Goal: Task Accomplishment & Management: Complete application form

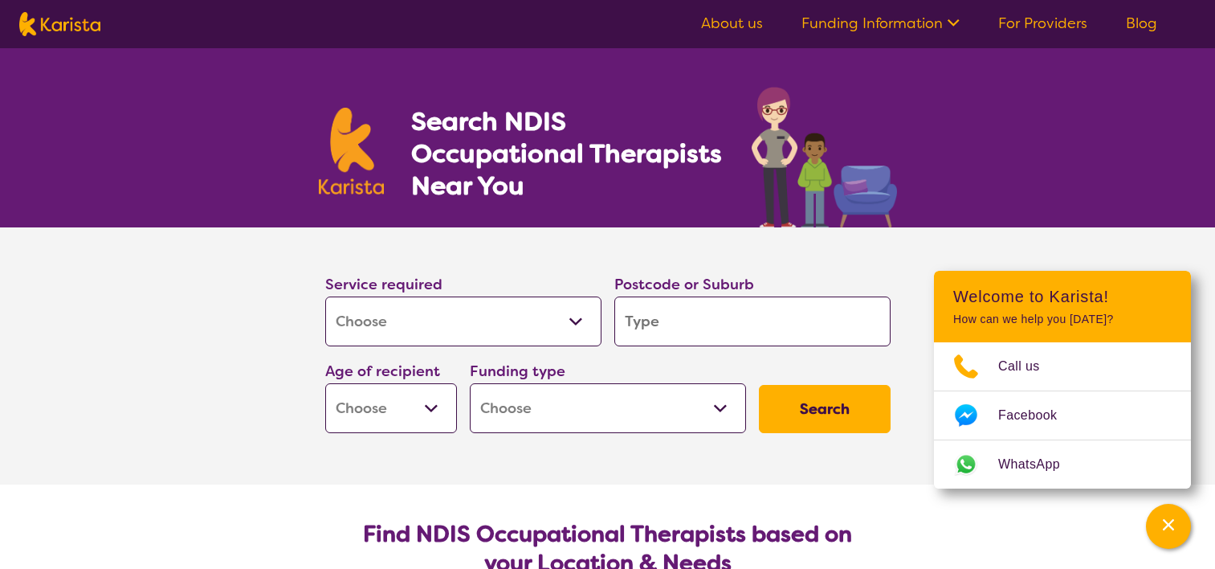
select select "[MEDICAL_DATA]"
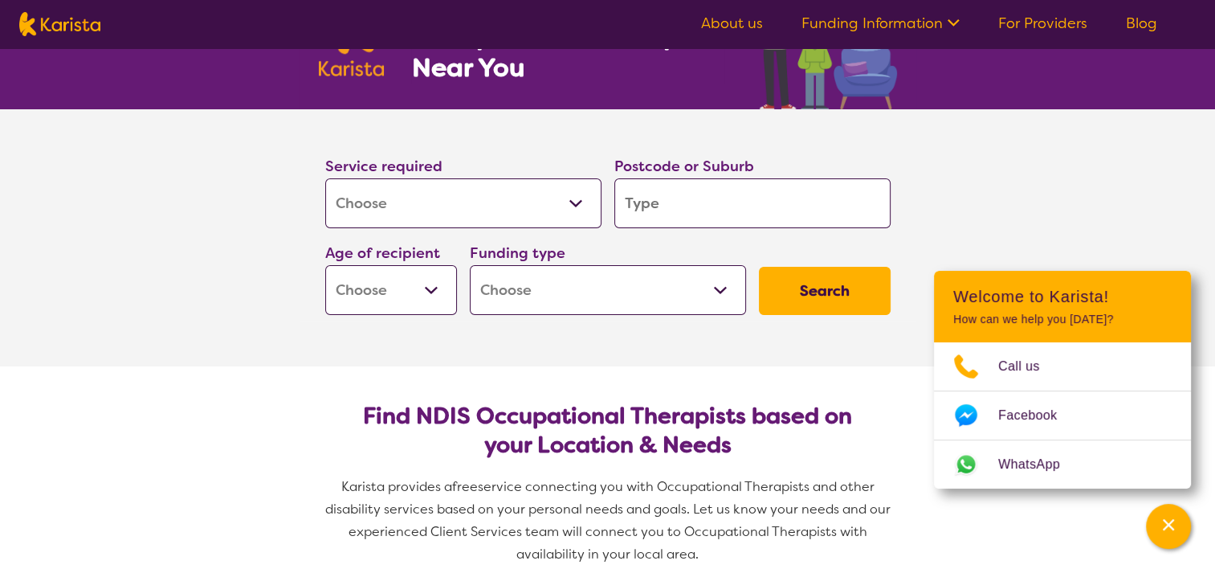
type input "3"
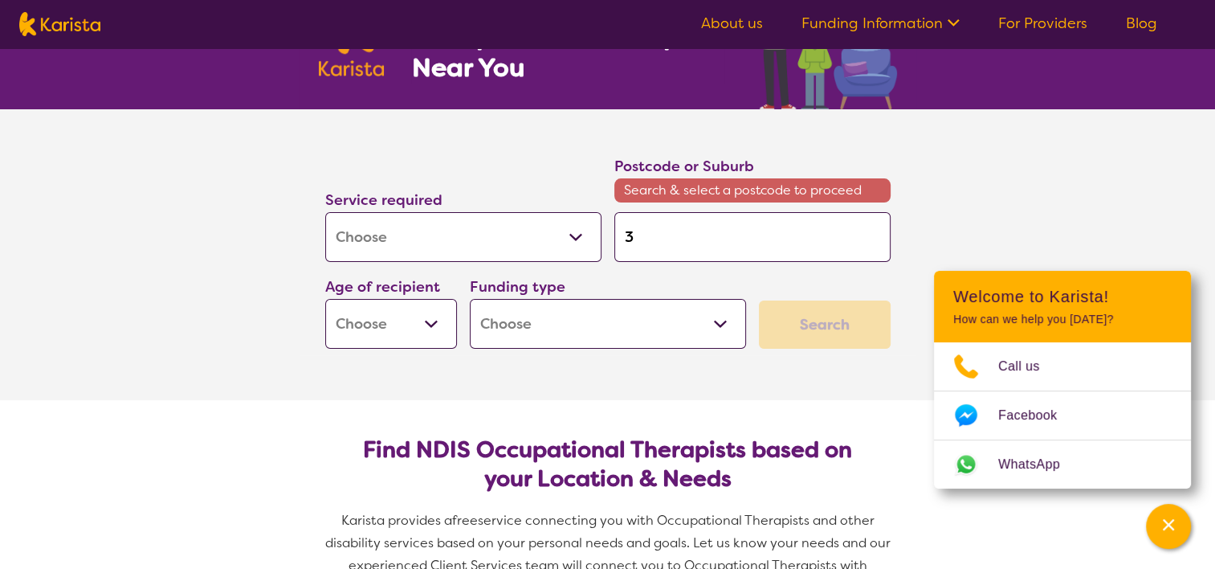
type input "30"
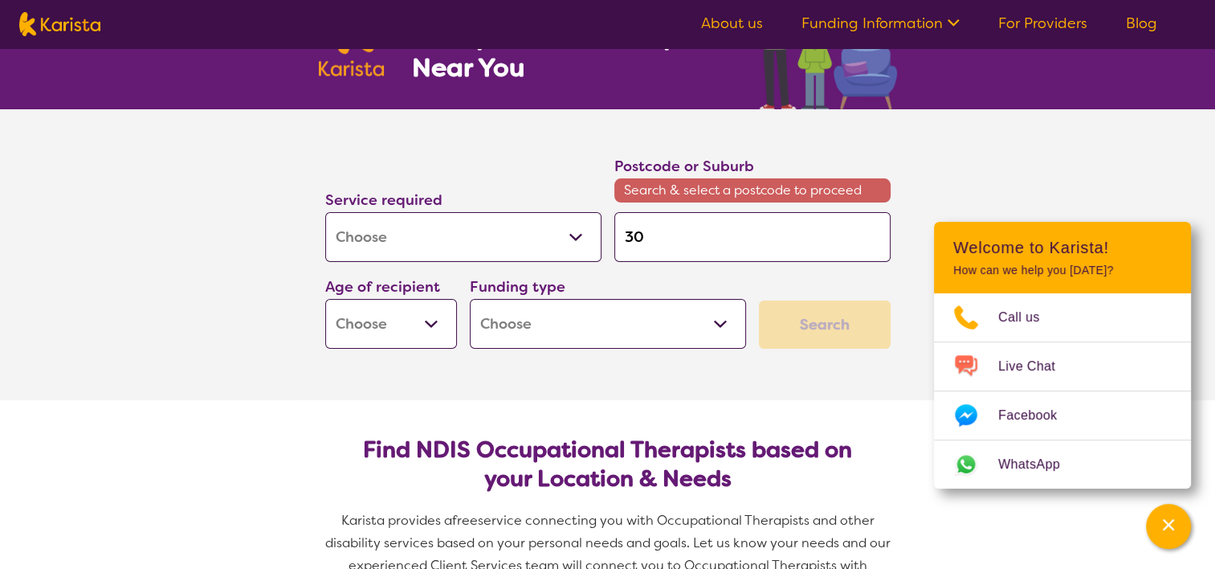
type input "302"
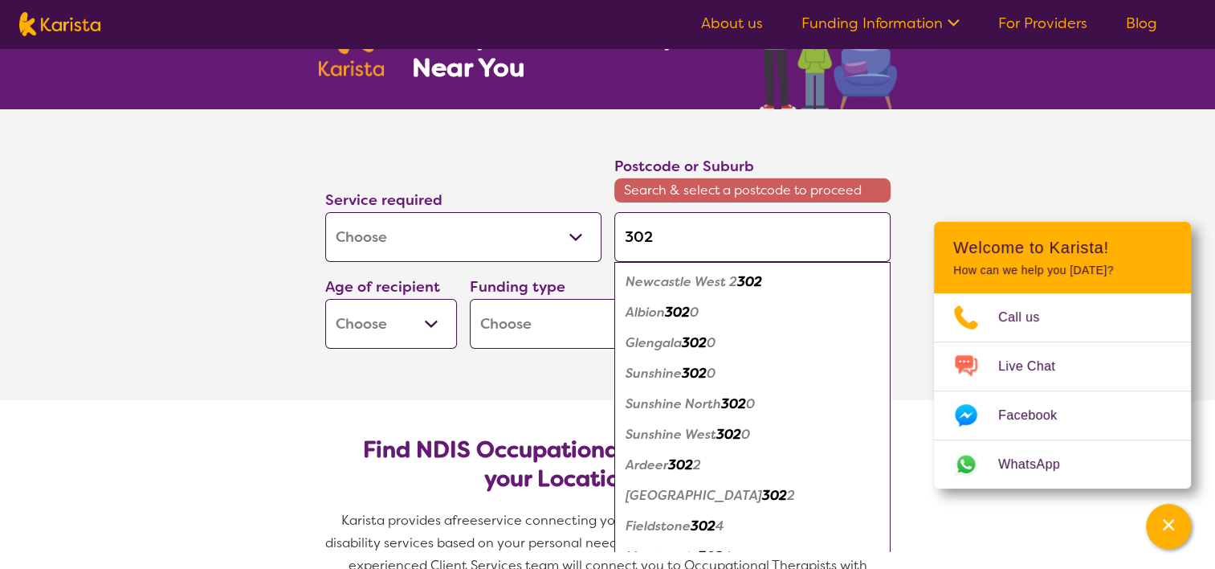
click at [674, 220] on input "302" at bounding box center [752, 237] width 276 height 50
type input "3027"
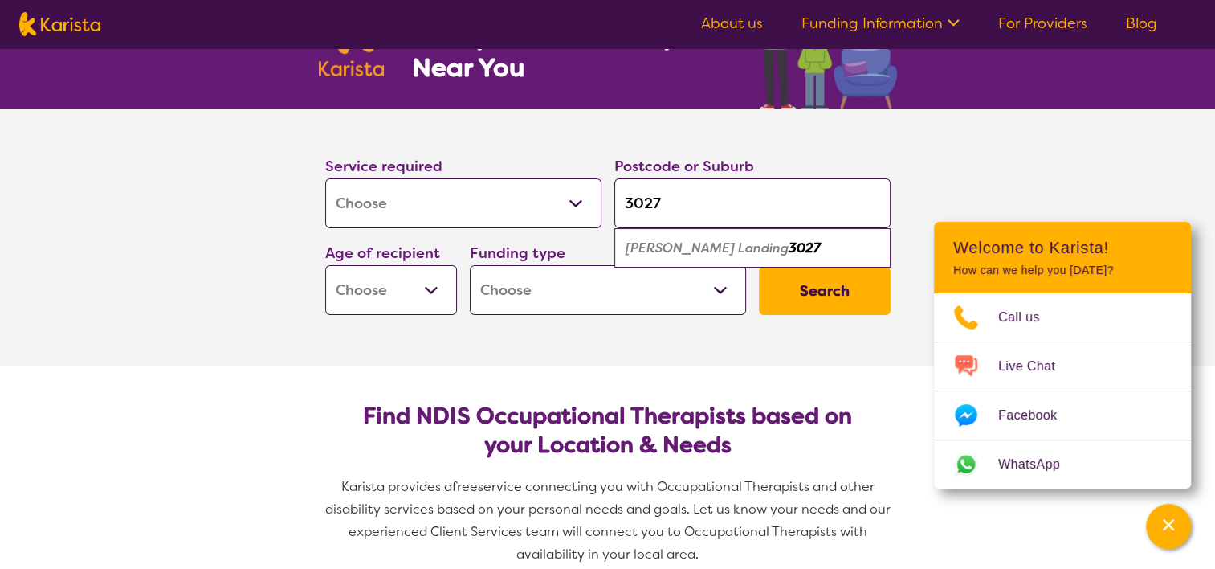
type input "3027"
click at [678, 247] on em "[PERSON_NAME] Landing" at bounding box center [707, 247] width 163 height 17
click at [678, 208] on input "3027" at bounding box center [752, 203] width 276 height 50
click at [434, 279] on select "Early Childhood - 0 to 9 Child - 10 to 11 Adolescent - 12 to 17 Adult - 18 to 6…" at bounding box center [391, 290] width 132 height 50
select select "EC"
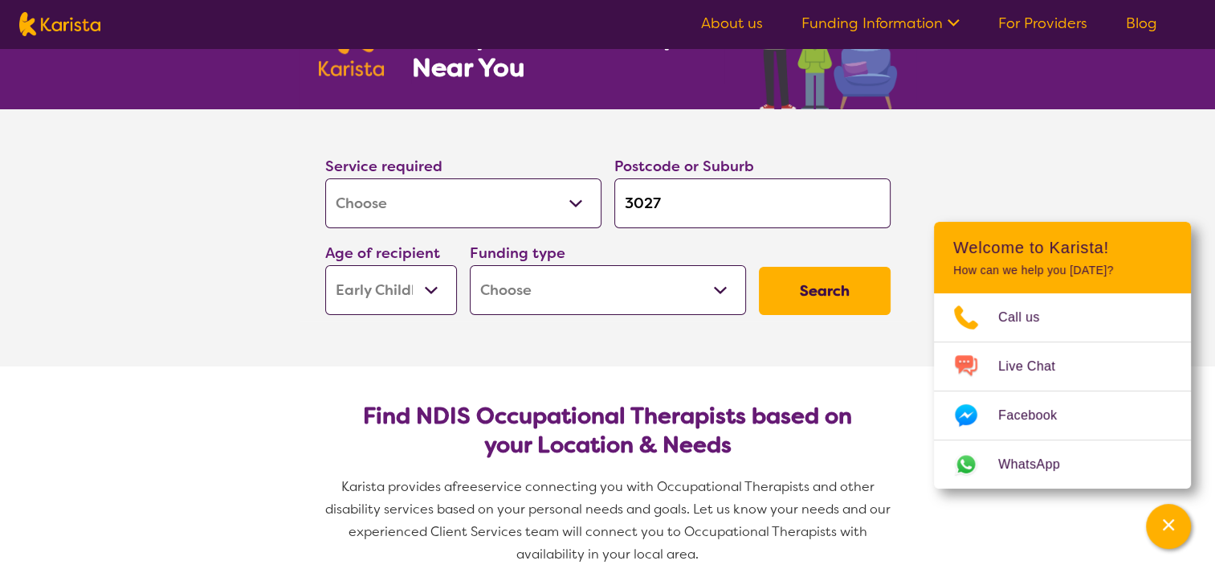
click at [325, 265] on select "Early Childhood - 0 to 9 Child - 10 to 11 Adolescent - 12 to 17 Adult - 18 to 6…" at bounding box center [391, 290] width 132 height 50
select select "EC"
click at [540, 299] on select "Home Care Package (HCP) National Disability Insurance Scheme (NDIS) I don't know" at bounding box center [608, 290] width 276 height 50
select select "NDIS"
click at [470, 265] on select "Home Care Package (HCP) National Disability Insurance Scheme (NDIS) I don't know" at bounding box center [608, 290] width 276 height 50
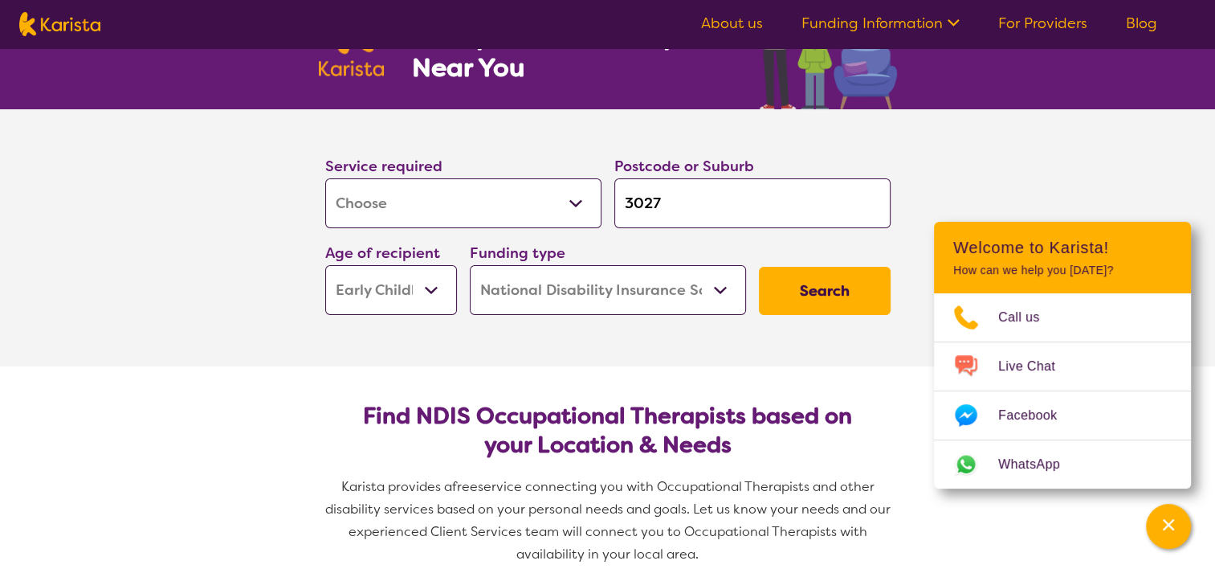
select select "NDIS"
click at [814, 302] on button "Search" at bounding box center [825, 291] width 132 height 48
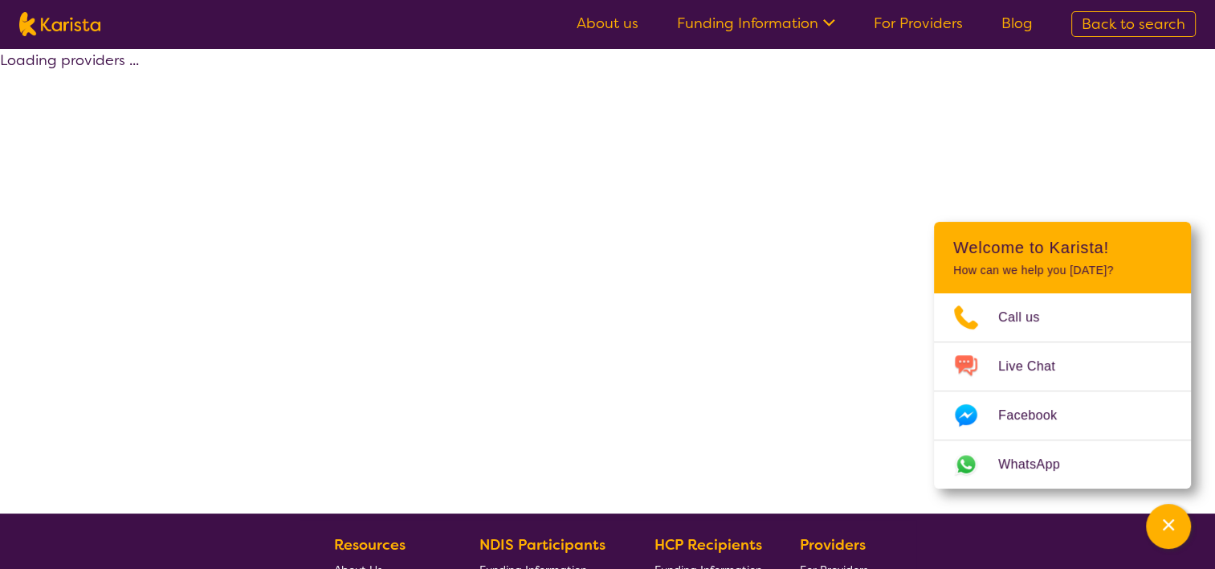
select select "by_score"
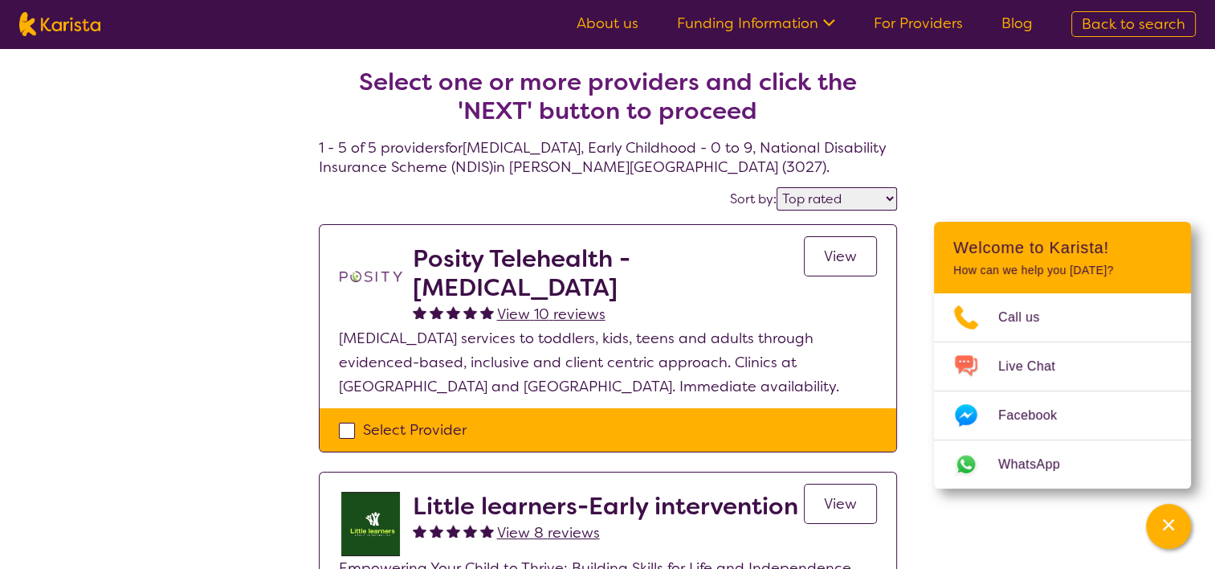
click at [814, 302] on div "View" at bounding box center [840, 285] width 73 height 82
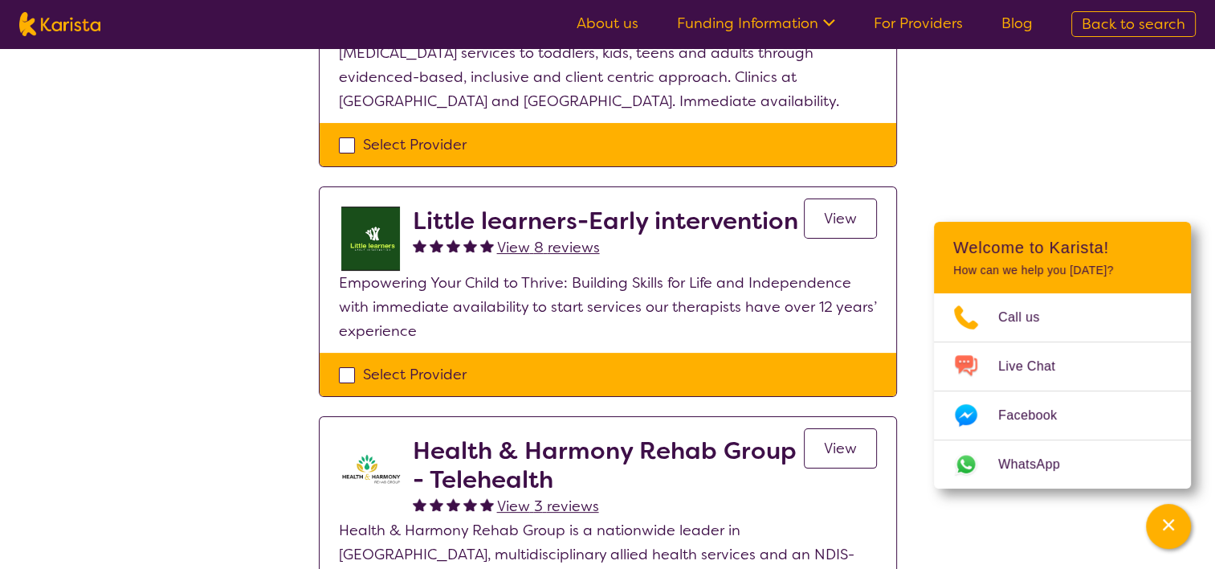
scroll to position [286, 0]
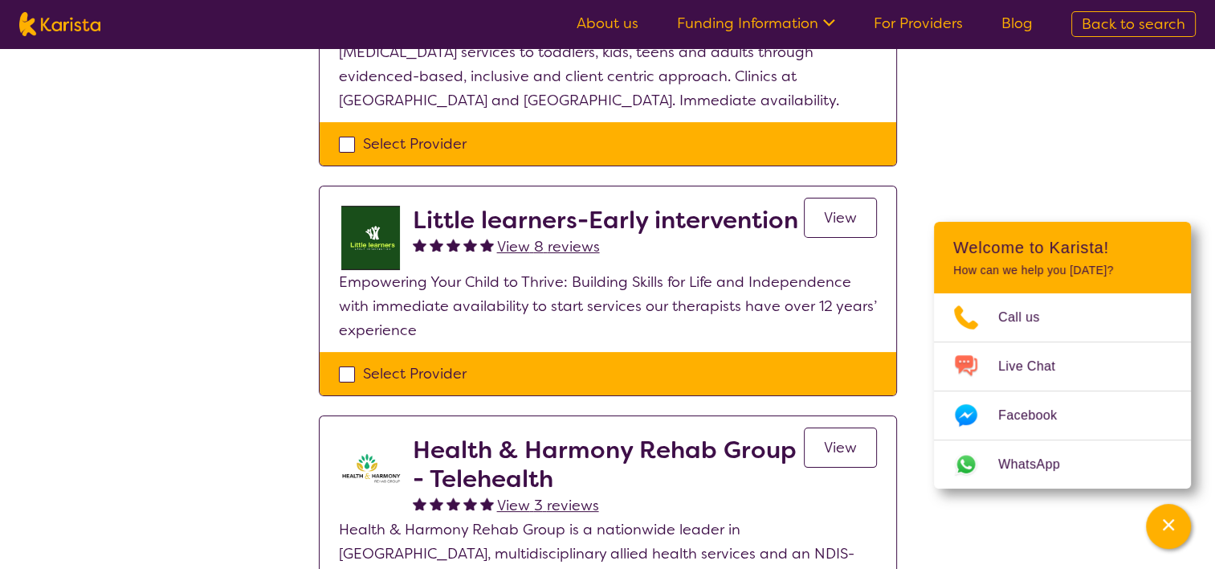
click at [344, 377] on div "Select Provider" at bounding box center [608, 373] width 538 height 24
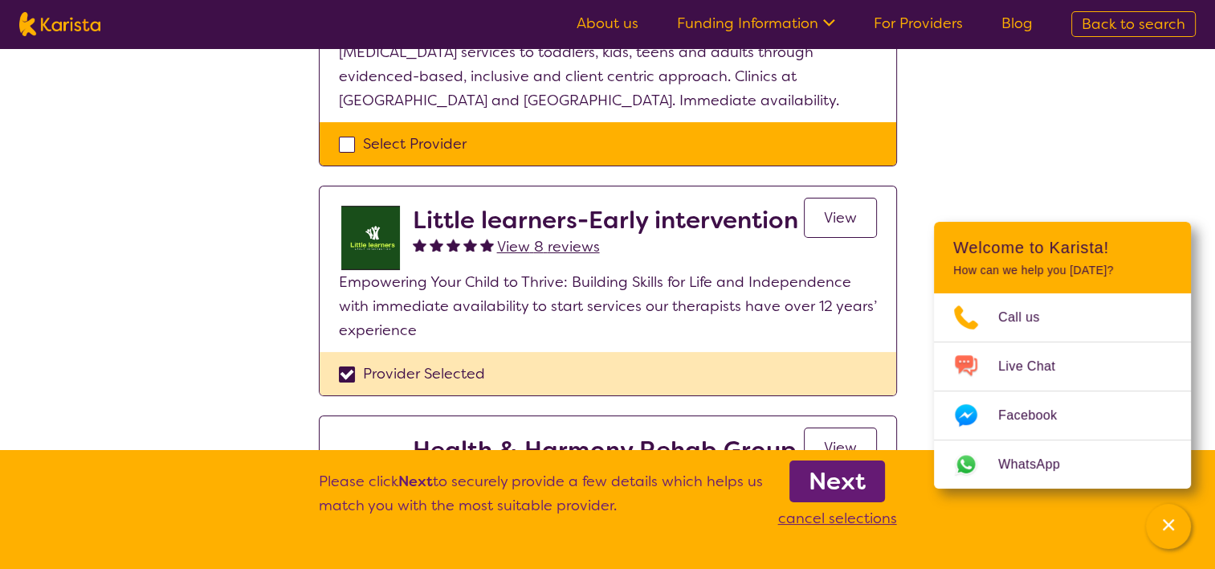
click at [354, 372] on div "Provider Selected" at bounding box center [608, 373] width 538 height 24
checkbox input "false"
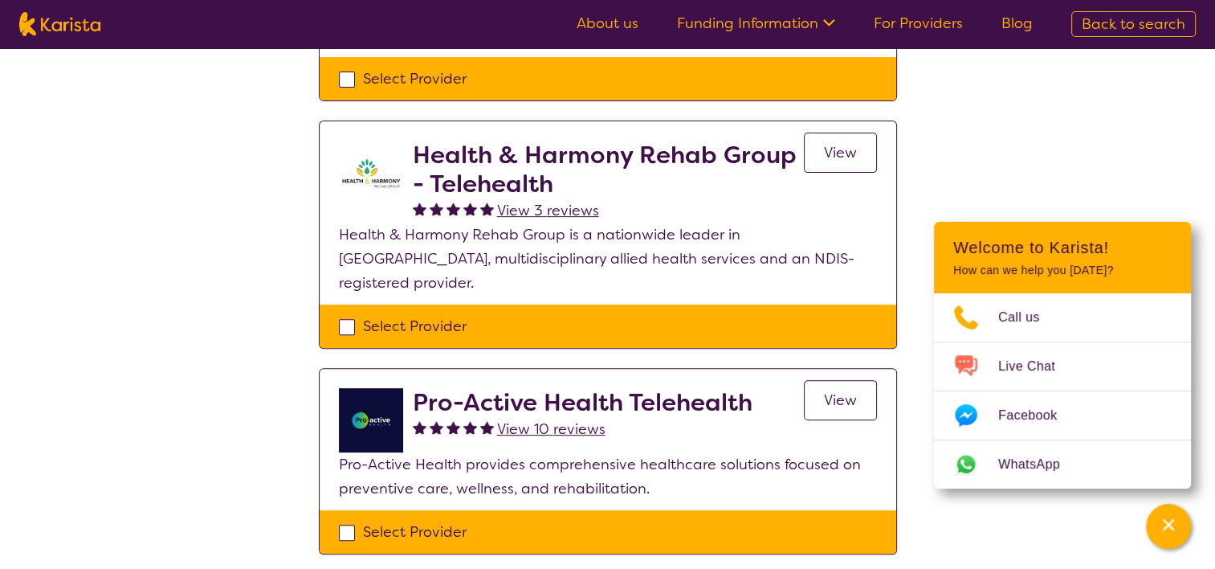
scroll to position [577, 0]
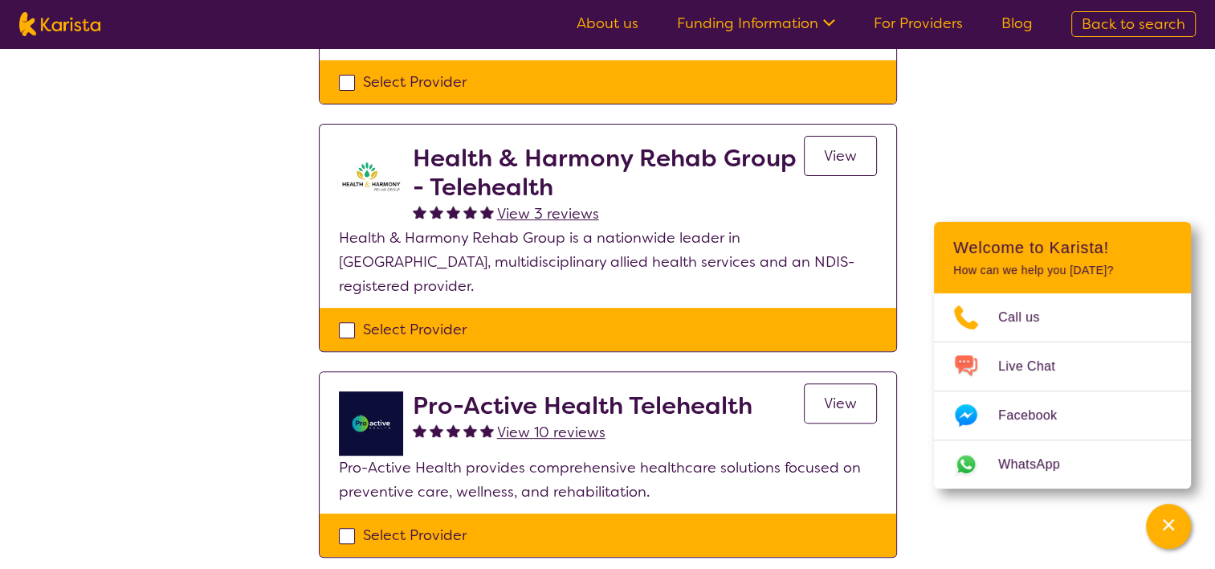
click at [843, 152] on span "View" at bounding box center [840, 155] width 33 height 19
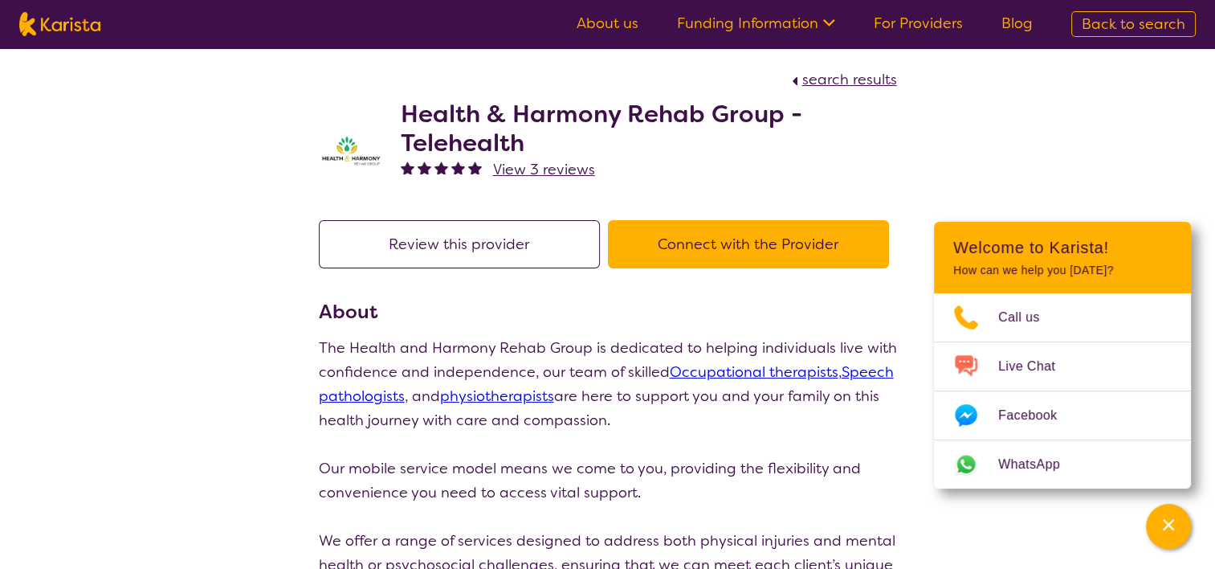
click at [839, 84] on span "search results" at bounding box center [849, 79] width 95 height 19
select select "by_score"
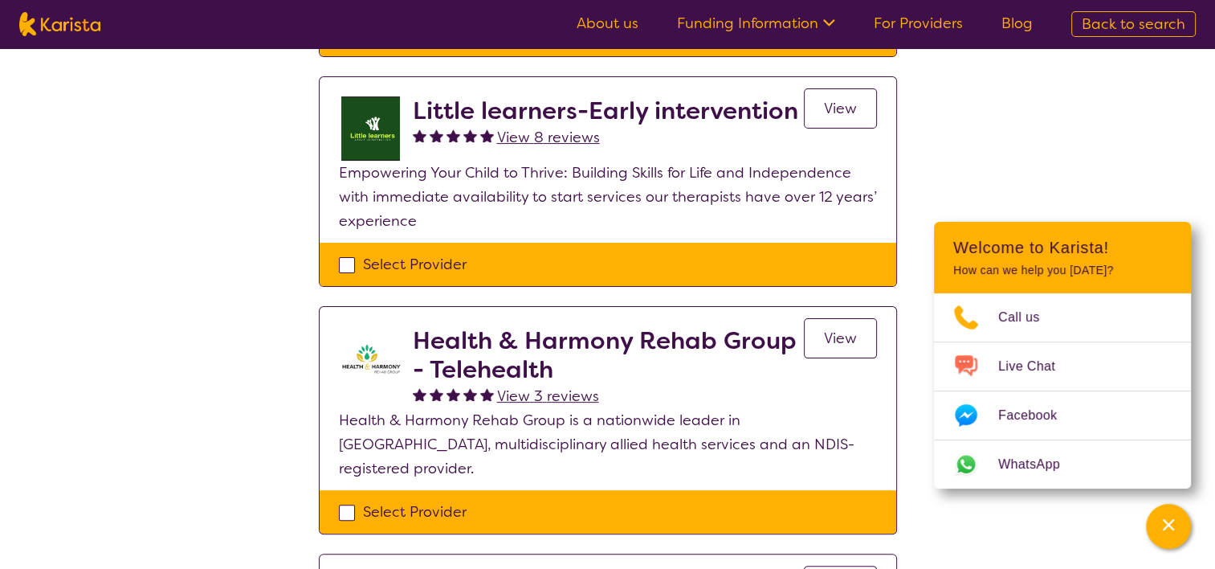
scroll to position [400, 0]
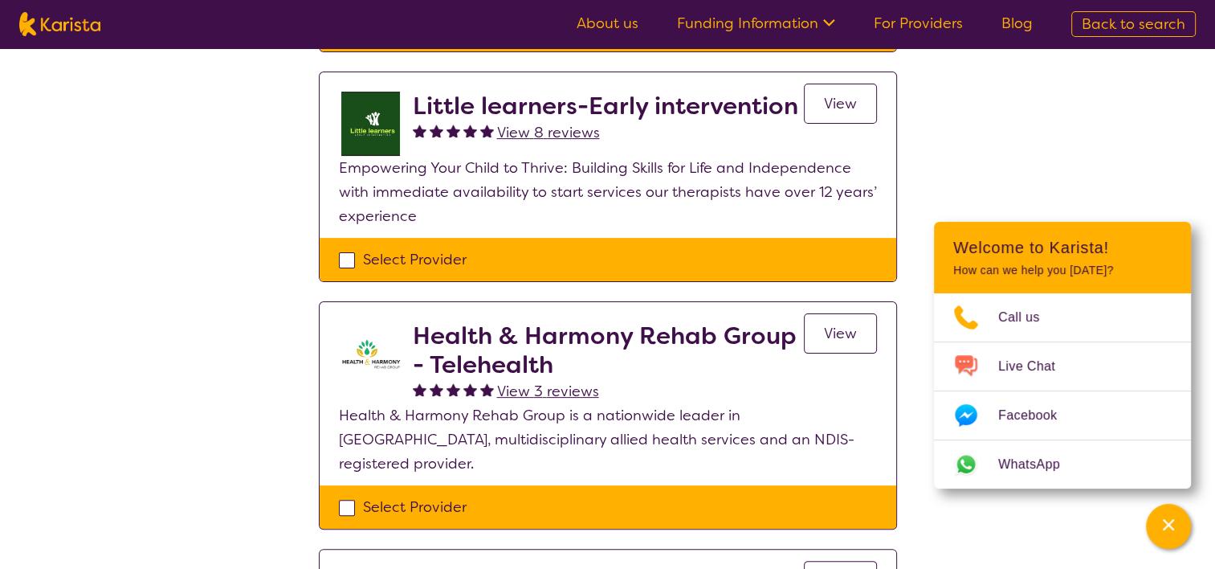
click at [831, 96] on span "View" at bounding box center [840, 103] width 33 height 19
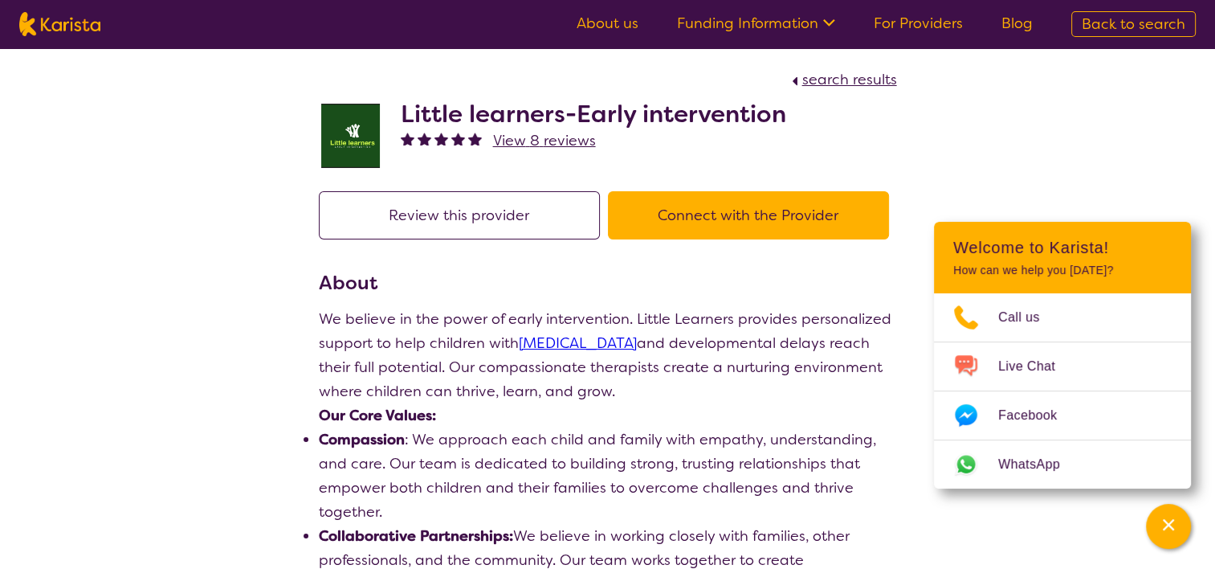
click at [747, 222] on button "Connect with the Provider" at bounding box center [748, 215] width 281 height 48
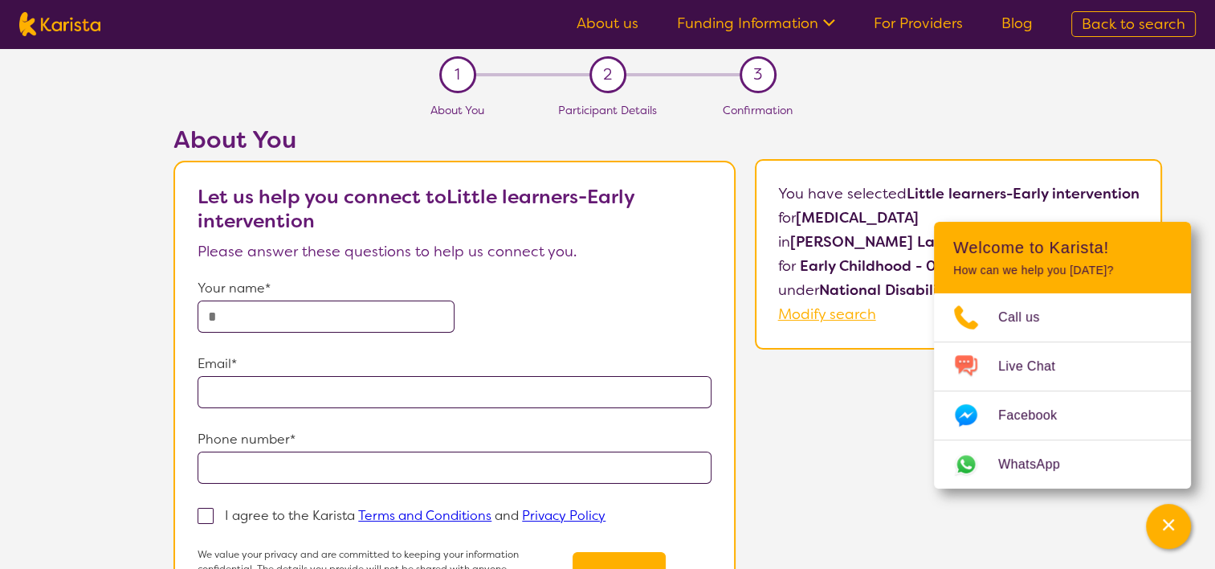
click at [412, 307] on input "text" at bounding box center [326, 316] width 257 height 32
type input "**********"
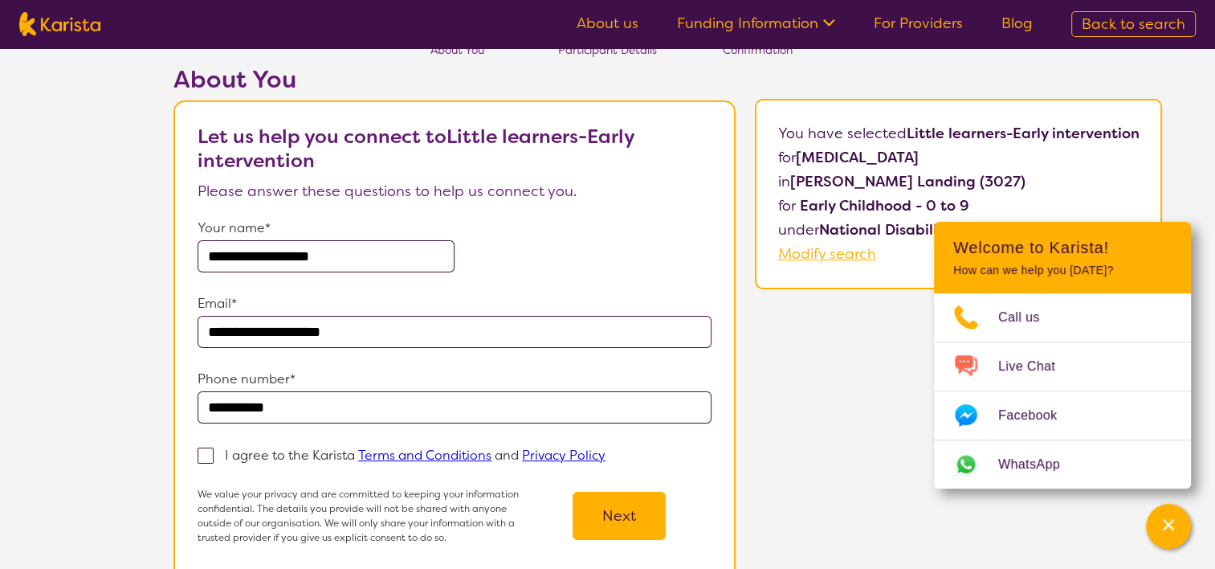
scroll to position [67, 0]
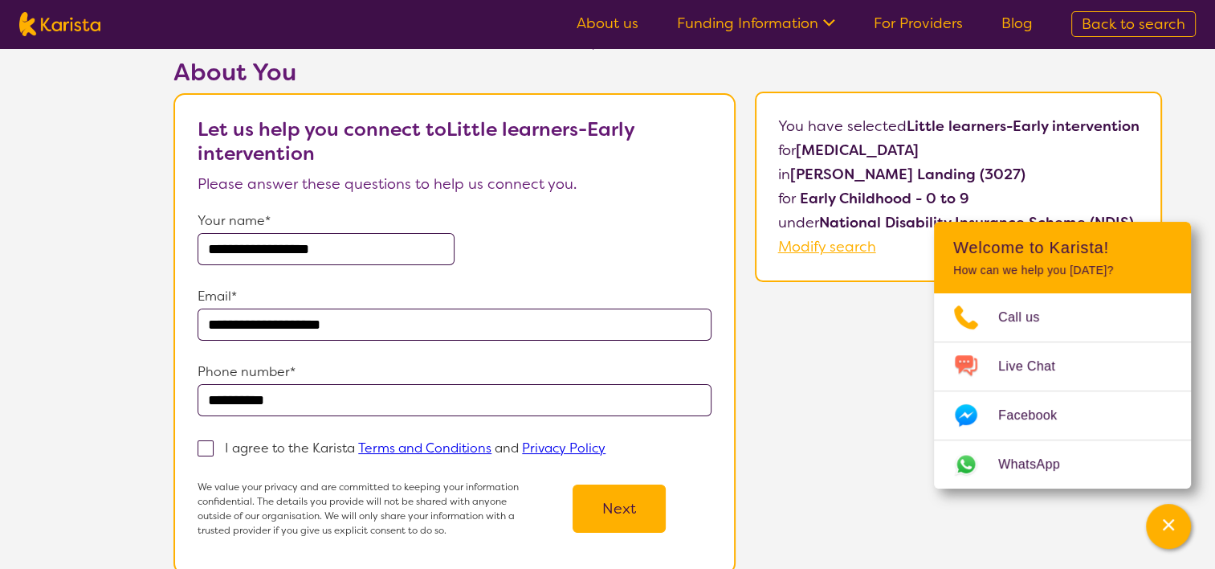
click at [293, 324] on input "**********" at bounding box center [455, 324] width 514 height 32
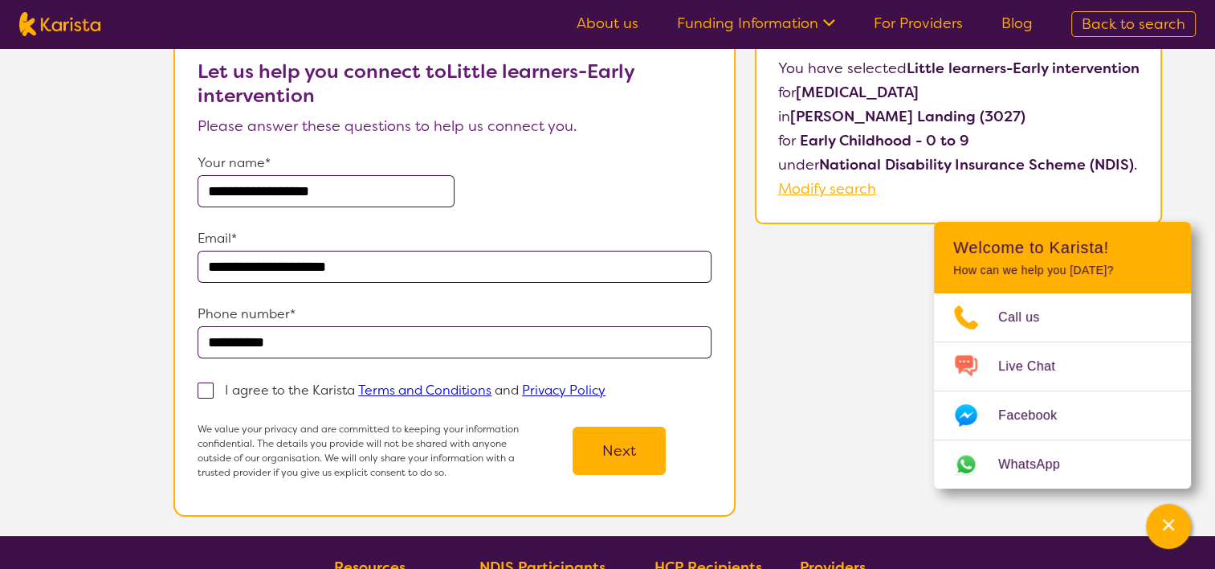
scroll to position [125, 0]
type input "**********"
click at [206, 389] on span at bounding box center [206, 390] width 16 height 16
click at [606, 389] on input "I agree to the Karista Terms and Conditions and Privacy Policy" at bounding box center [611, 389] width 10 height 10
checkbox input "true"
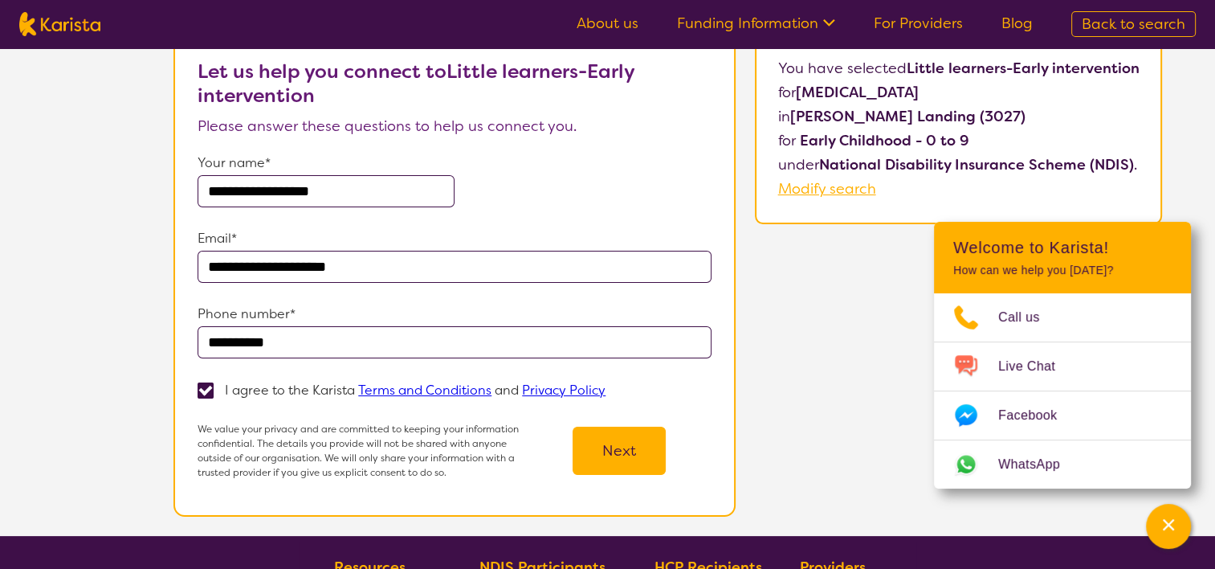
click at [613, 447] on button "Next" at bounding box center [619, 450] width 93 height 48
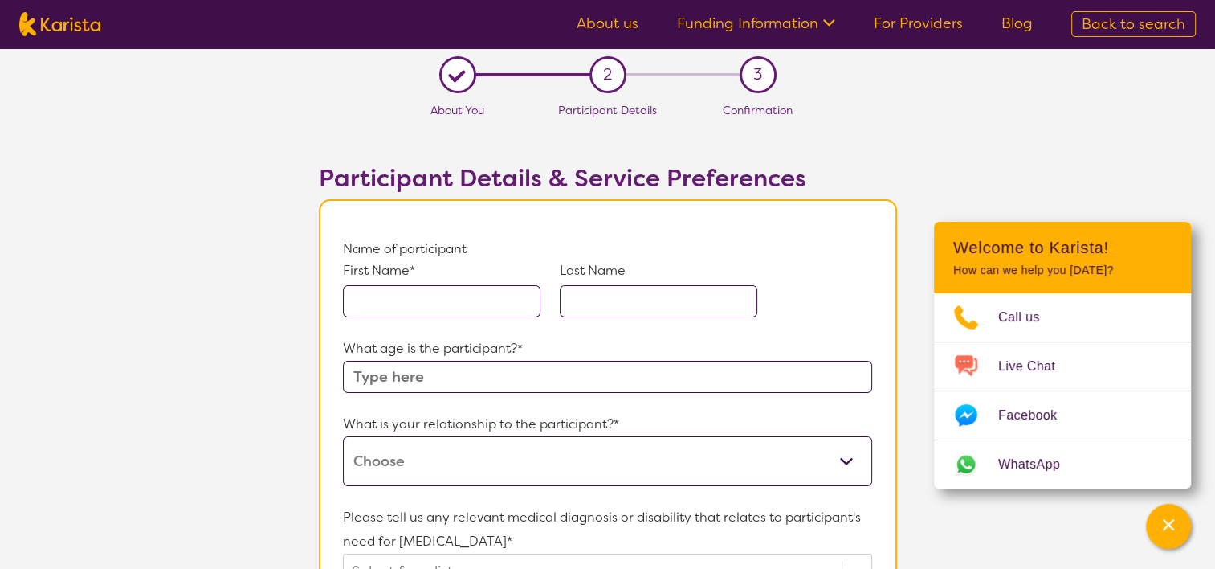
click at [496, 305] on input "text" at bounding box center [442, 301] width 198 height 32
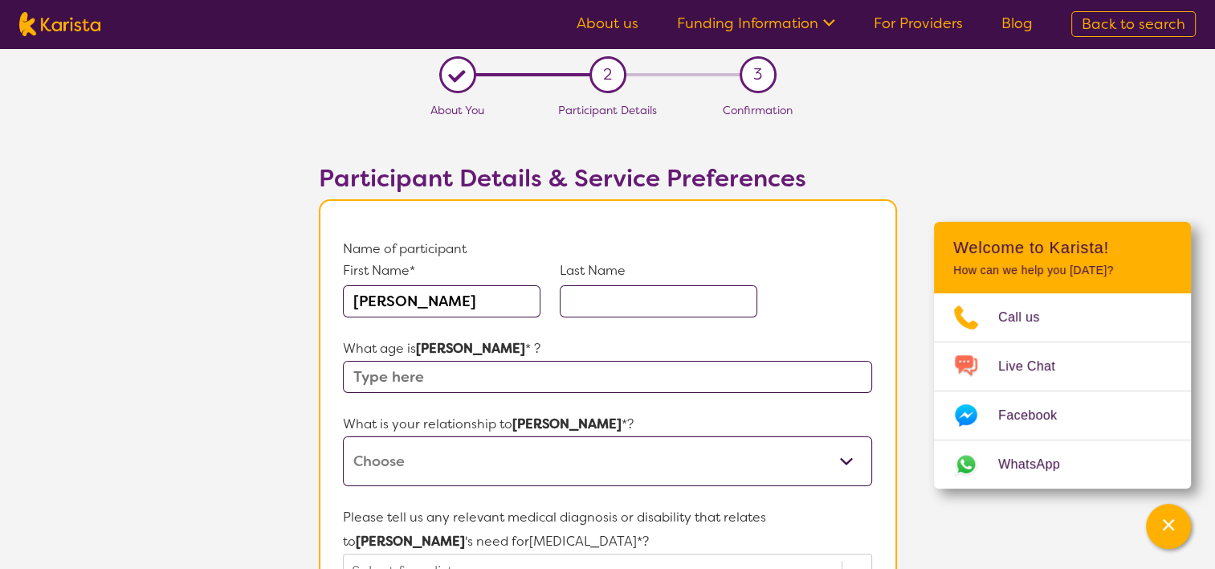
type input "[PERSON_NAME]"
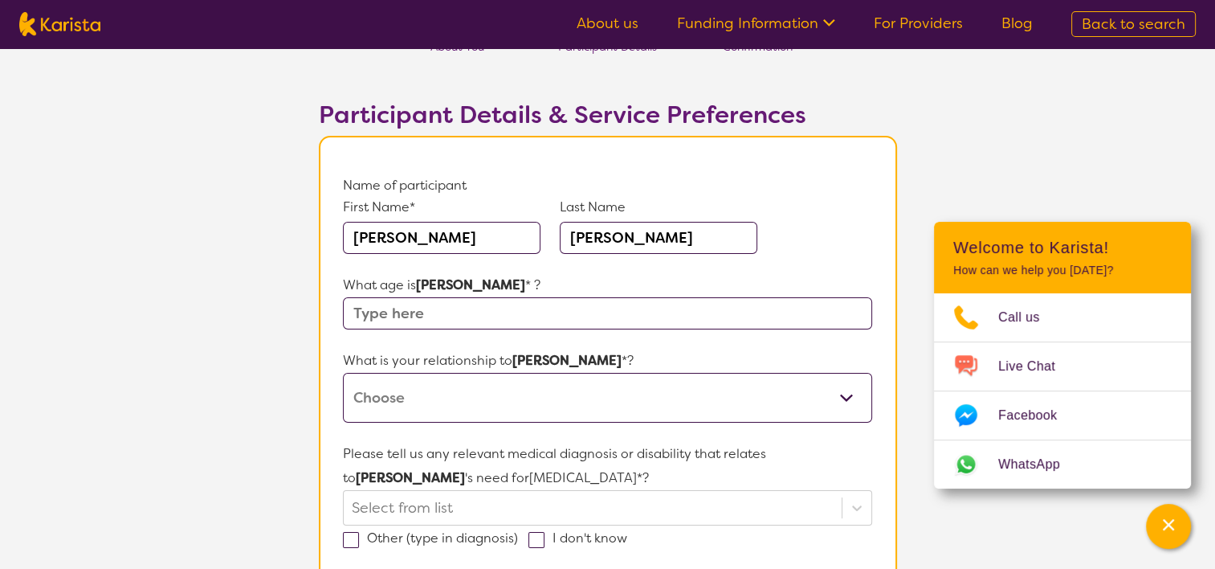
scroll to position [64, 0]
type input "[PERSON_NAME]"
click at [480, 312] on input "text" at bounding box center [607, 312] width 528 height 32
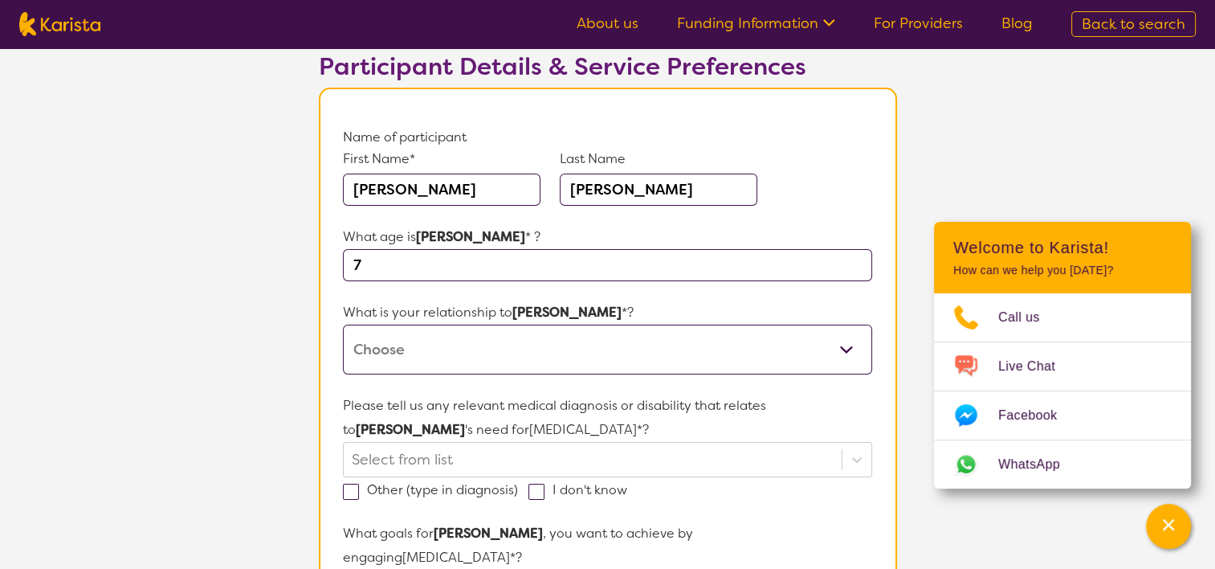
scroll to position [112, 0]
type input "7"
click at [489, 342] on select "This request is for myself I am their parent I am their child I am their spouse…" at bounding box center [607, 349] width 528 height 50
select select "I am their parent"
click at [343, 324] on select "This request is for myself I am their parent I am their child I am their spouse…" at bounding box center [607, 349] width 528 height 50
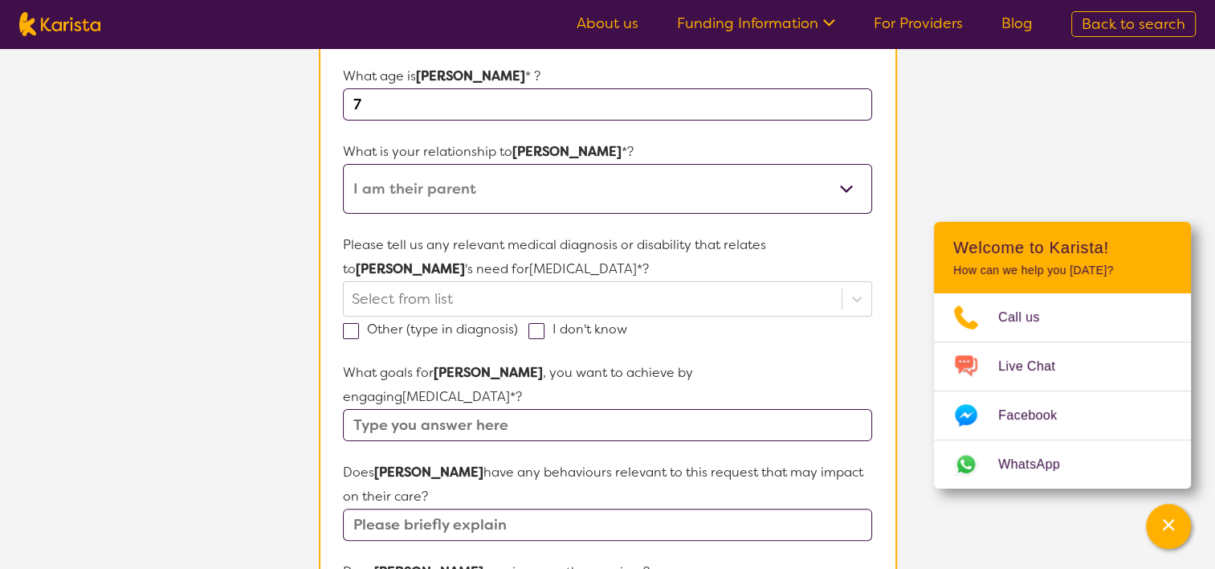
scroll to position [273, 0]
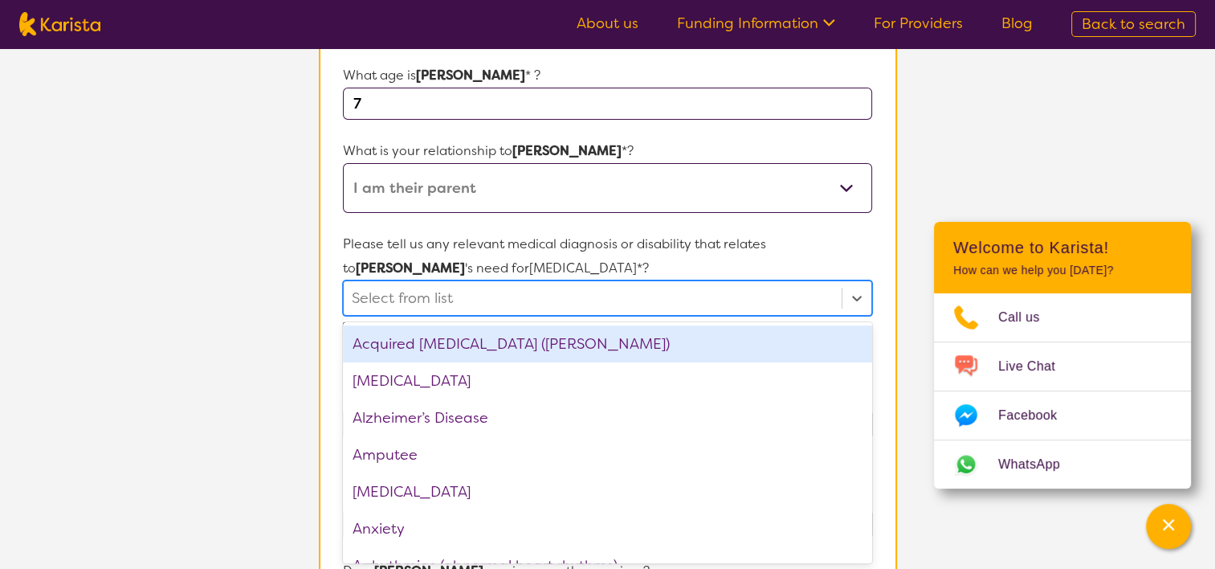
click at [508, 296] on div at bounding box center [592, 297] width 481 height 27
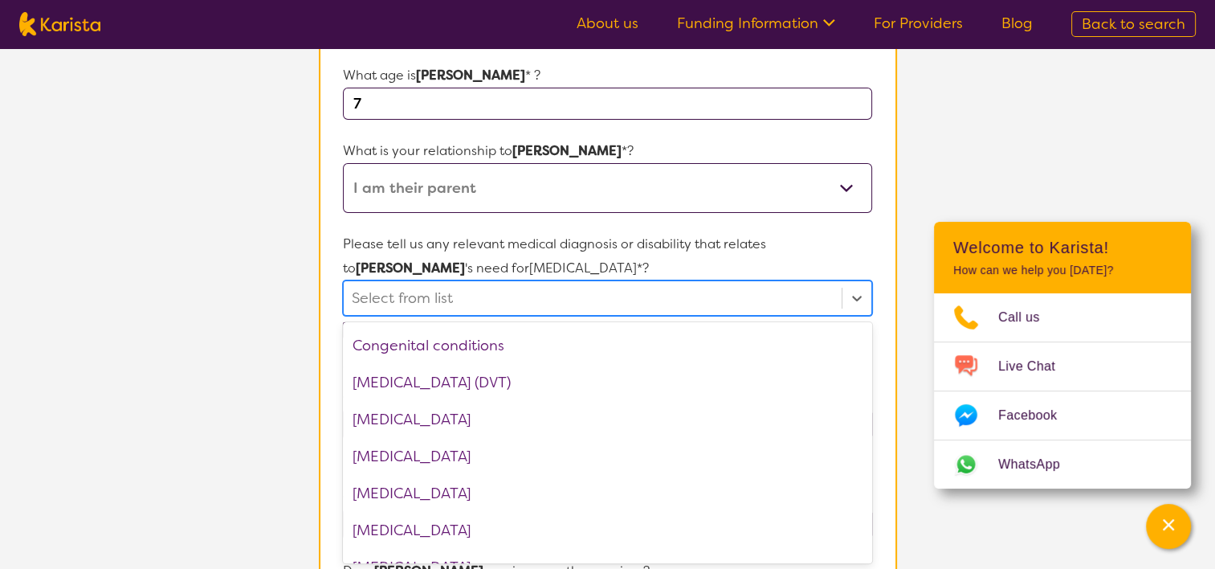
scroll to position [741, 0]
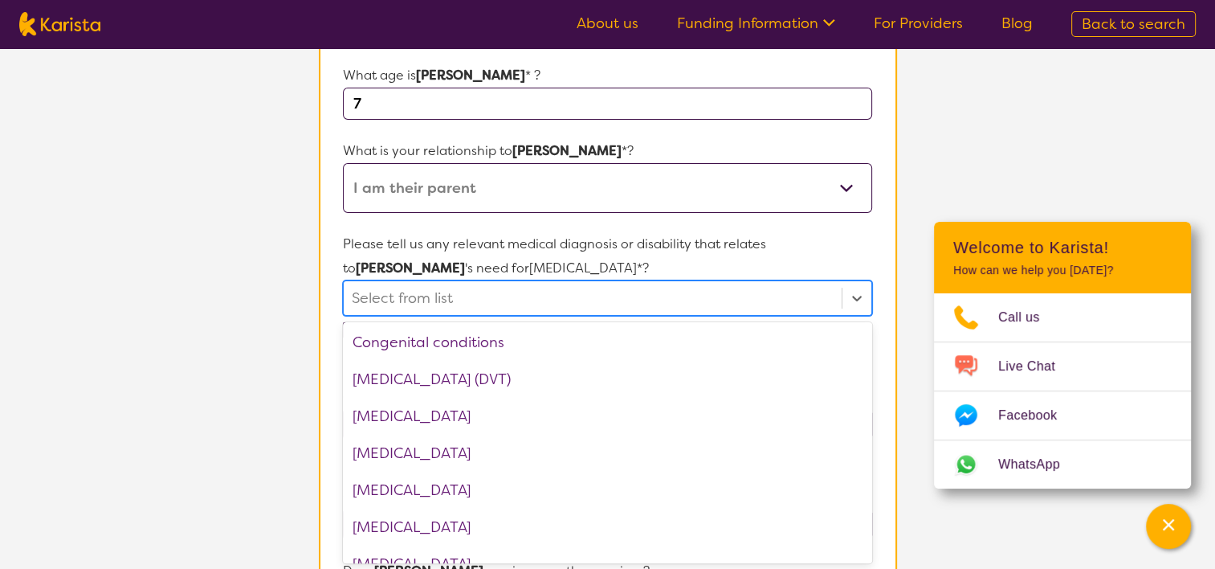
click at [527, 445] on div "[MEDICAL_DATA]" at bounding box center [607, 453] width 528 height 37
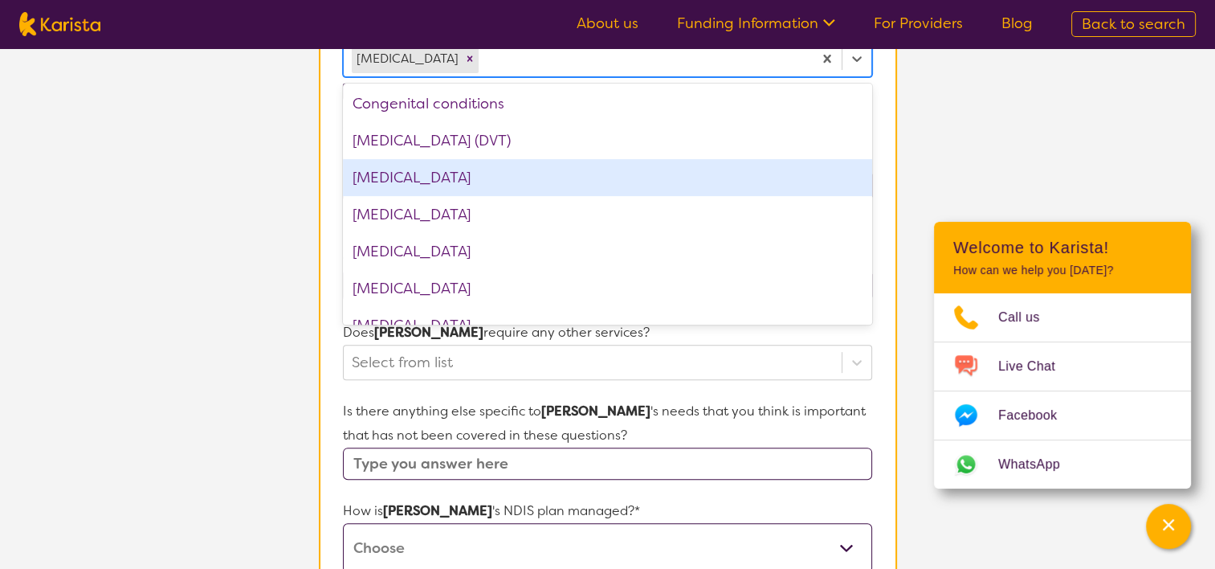
scroll to position [519, 0]
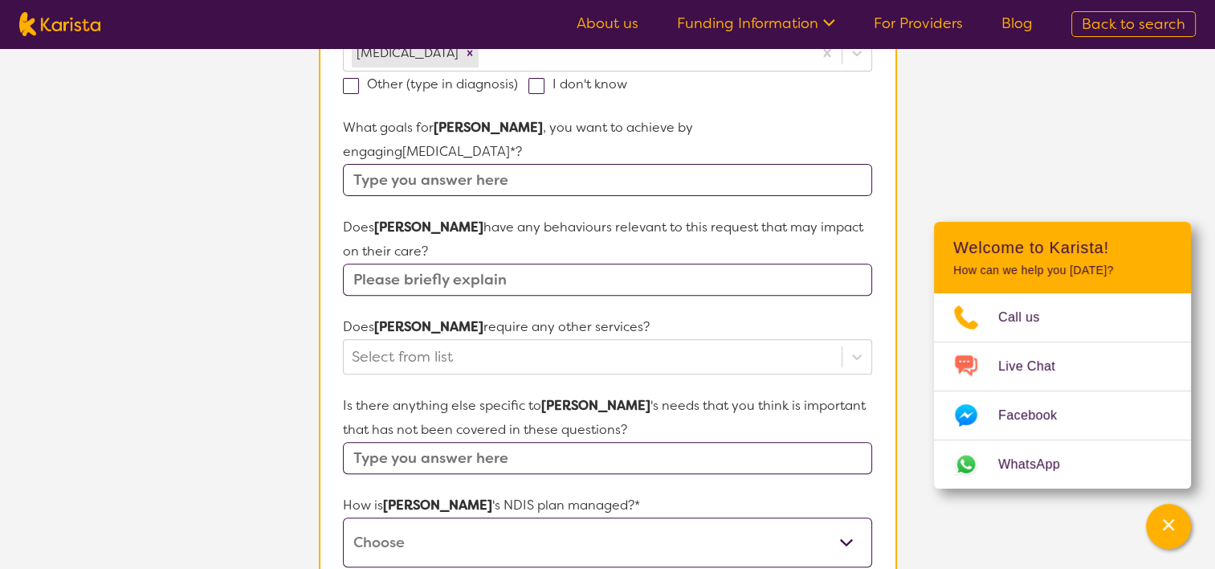
click at [219, 459] on section "L About You 2 Participant Details 3 Confirmation Participant Details & Service …" at bounding box center [607, 250] width 1215 height 1442
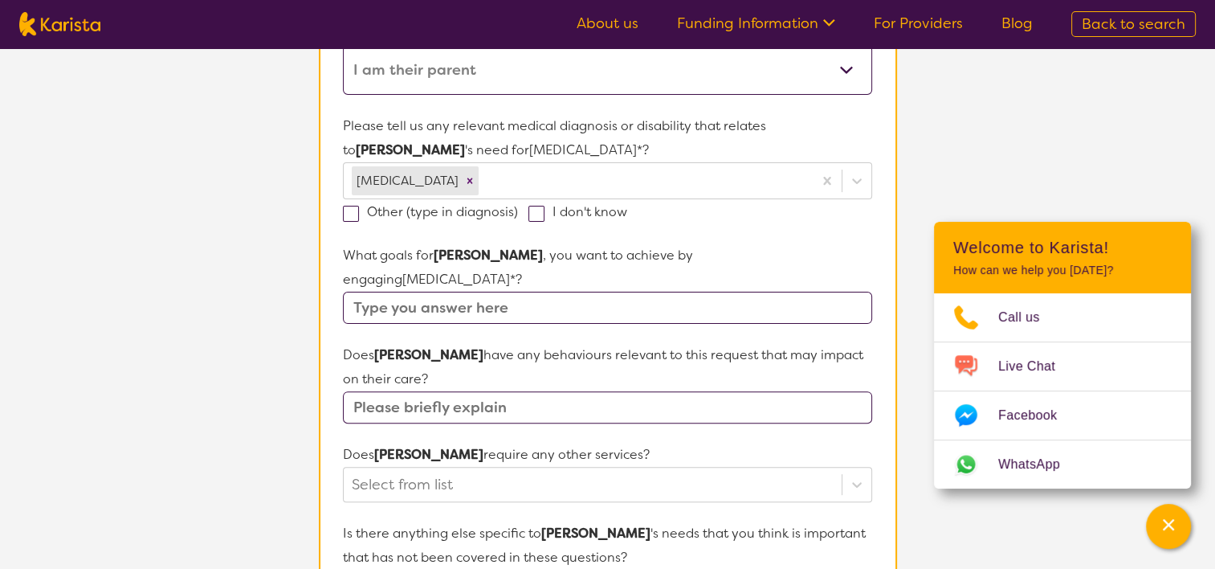
scroll to position [390, 0]
click at [485, 292] on input "text" at bounding box center [607, 308] width 528 height 32
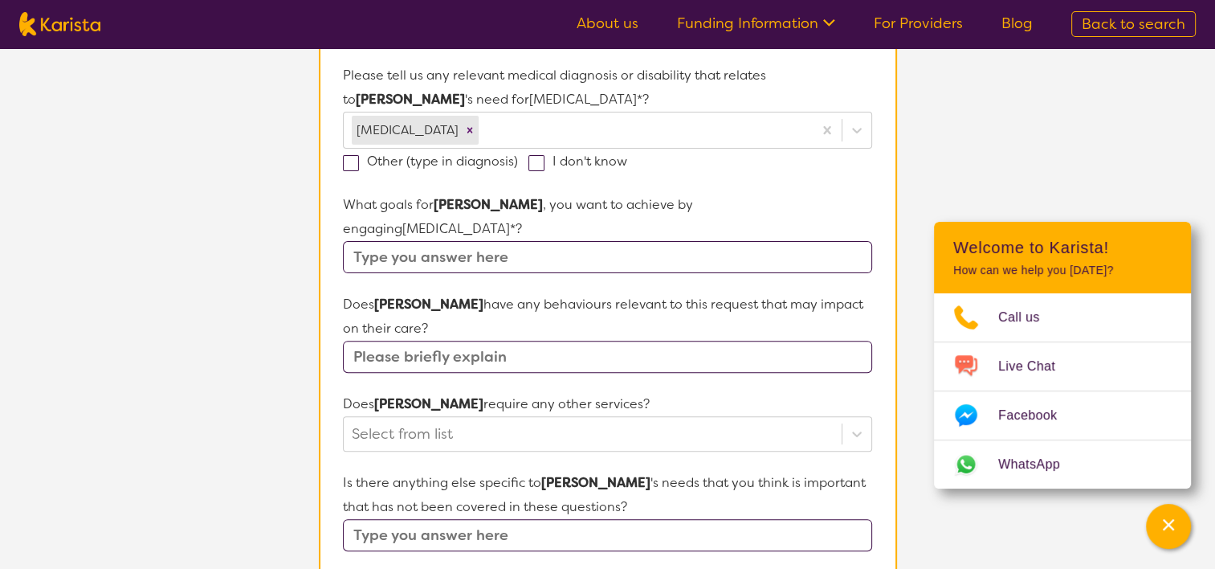
scroll to position [452, 0]
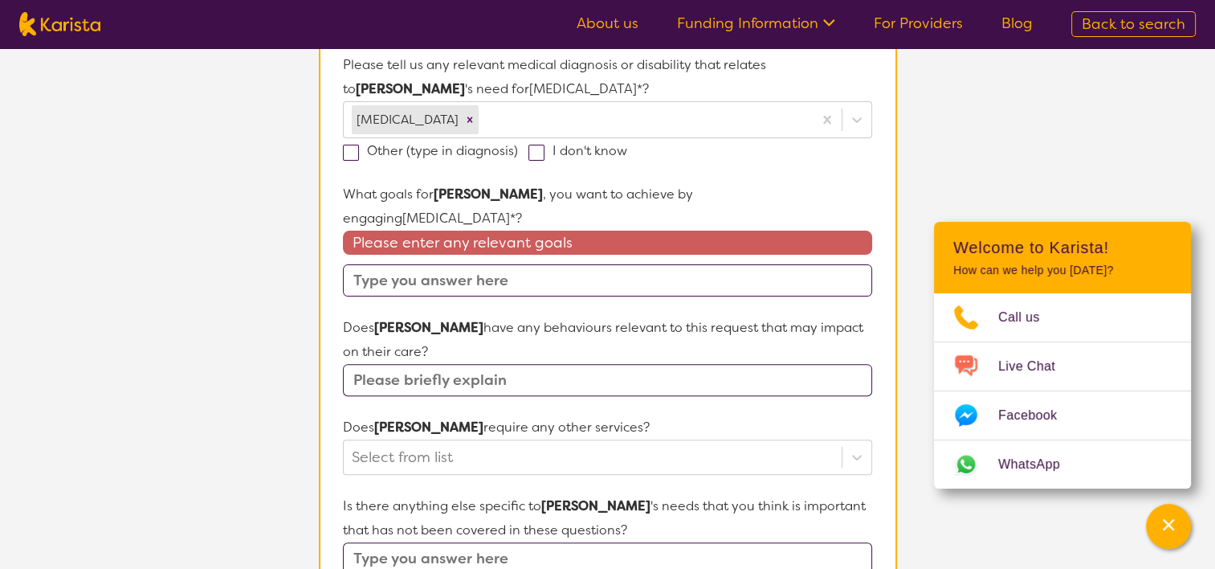
click at [480, 316] on div "Does [PERSON_NAME] have any behaviours relevant to this request that may impact…" at bounding box center [607, 356] width 528 height 80
click at [268, 354] on section "L About You 2 Participant Details 3 Confirmation Participant Details & Service …" at bounding box center [607, 333] width 1215 height 1475
click at [366, 364] on input "text" at bounding box center [607, 380] width 528 height 32
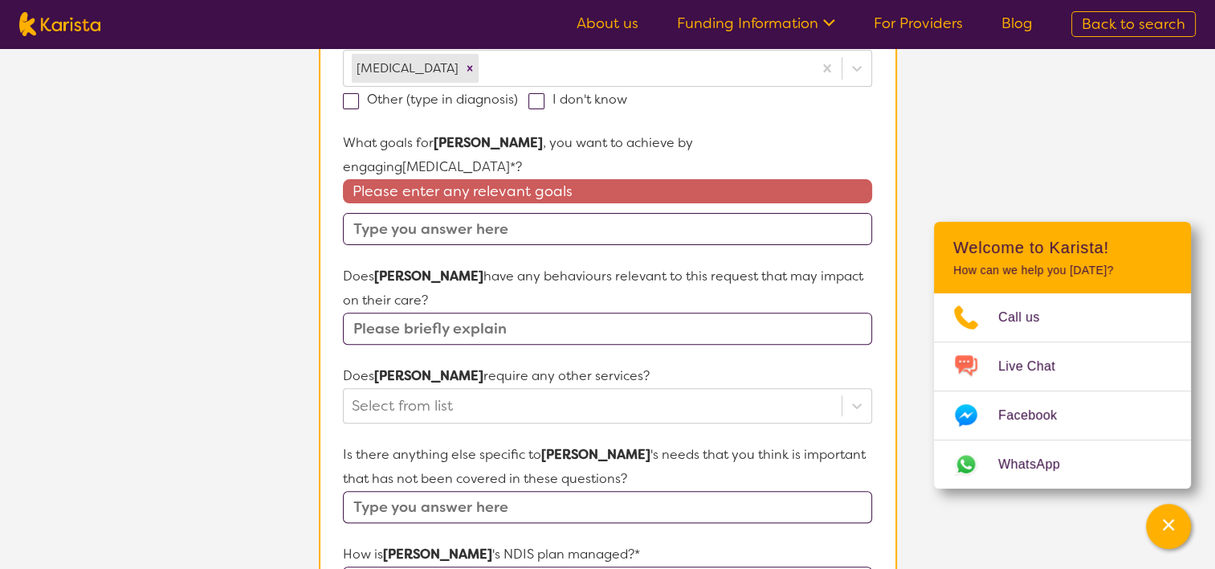
scroll to position [507, 0]
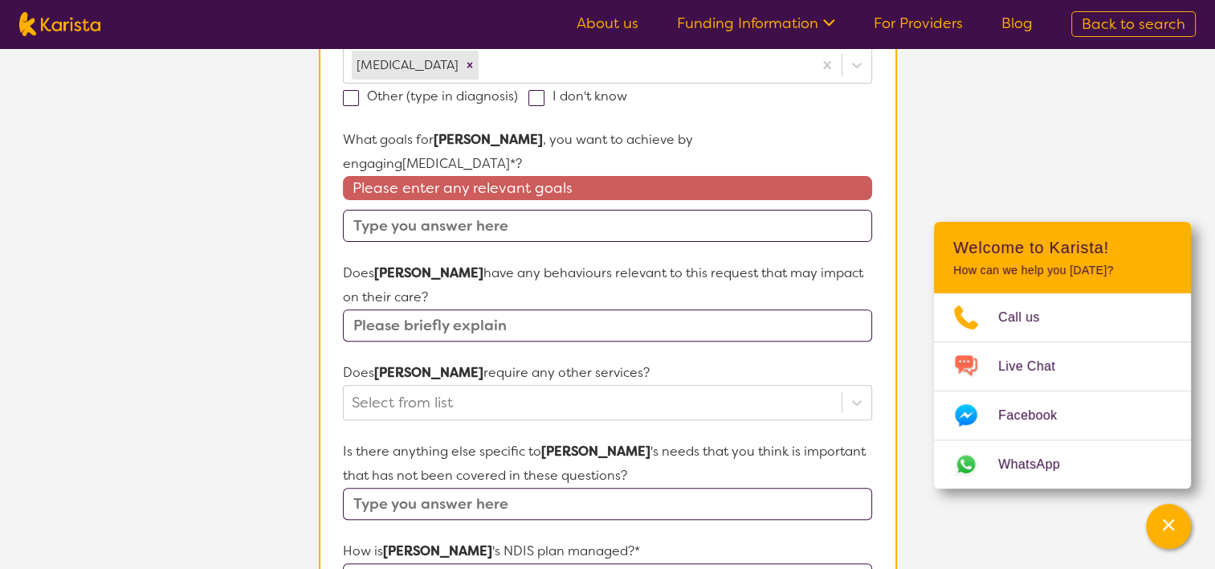
click at [525, 210] on input "text" at bounding box center [607, 226] width 528 height 32
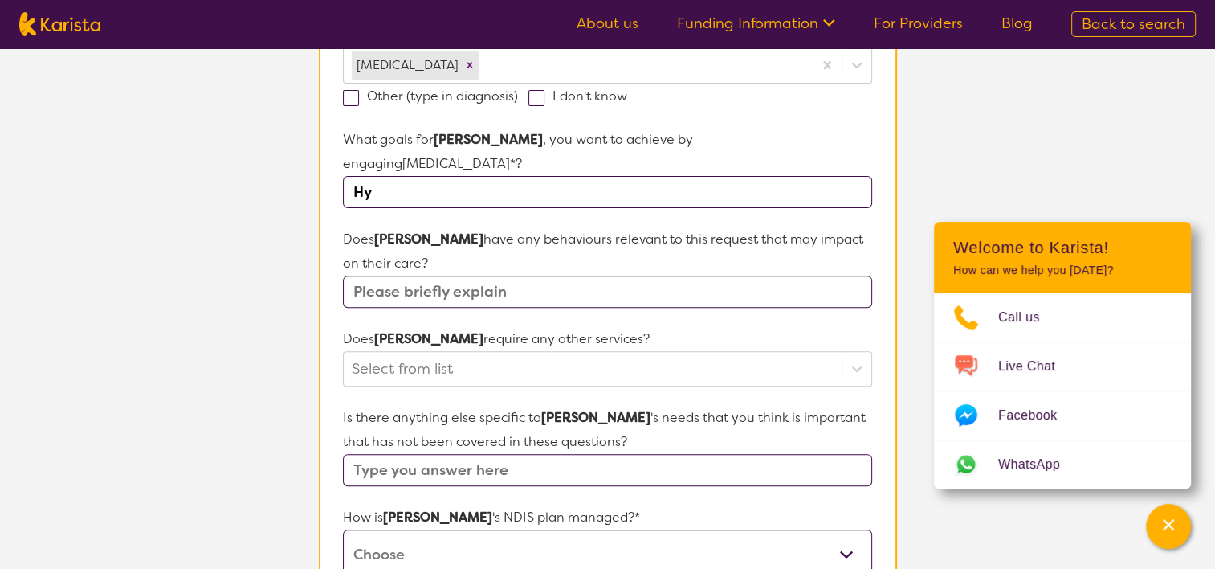
type input "H"
type input "r"
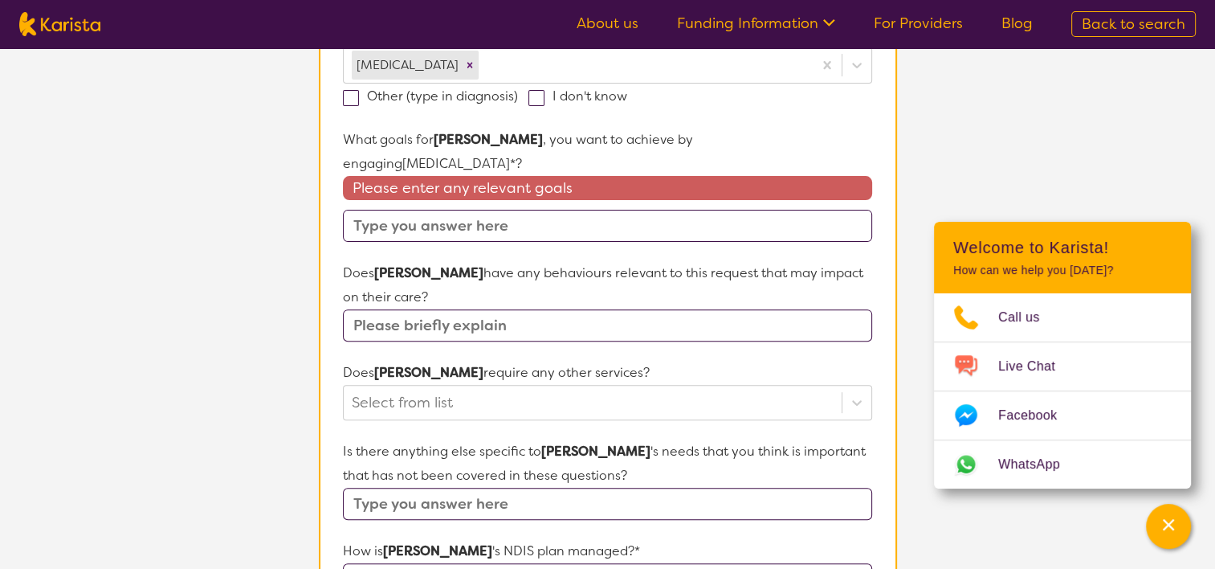
click at [522, 210] on input "text" at bounding box center [607, 226] width 528 height 32
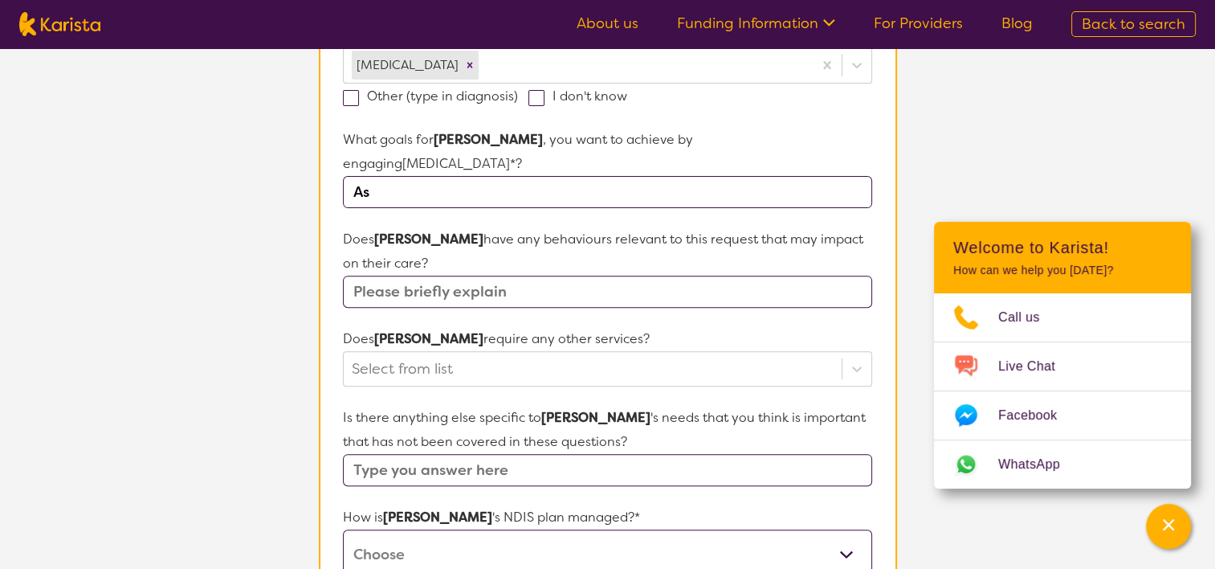
type input "A"
click at [481, 176] on input "To reduce being hyper active, and overcome sensory" at bounding box center [607, 192] width 528 height 32
drag, startPoint x: 465, startPoint y: 167, endPoint x: 346, endPoint y: 169, distance: 118.9
click at [346, 176] on input "To reduce being hyper active, and overcome sensory" at bounding box center [607, 192] width 528 height 32
click at [785, 176] on input "To calm down as he is hyper active, and overcome sensory" at bounding box center [607, 192] width 528 height 32
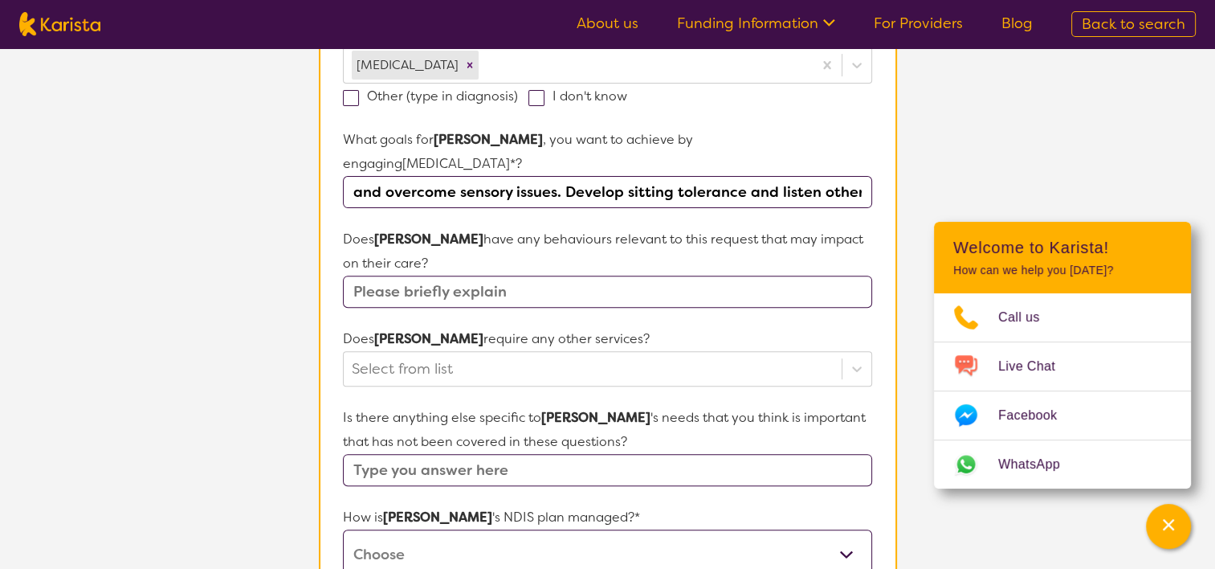
scroll to position [0, 256]
type input "To calm down as he is hyper active, and overcome sensory issues. Develop sittin…"
click at [709, 275] on input "text" at bounding box center [607, 291] width 528 height 32
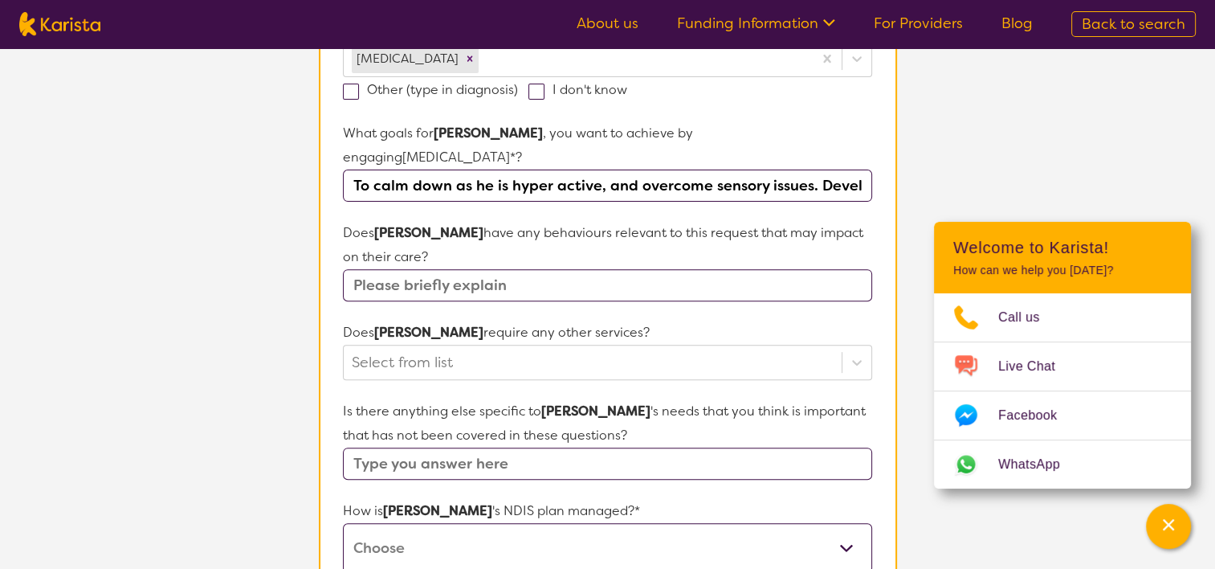
scroll to position [0, 257]
drag, startPoint x: 776, startPoint y: 165, endPoint x: 991, endPoint y: 199, distance: 217.9
click at [991, 199] on section "L About You 2 Participant Details 3 Confirmation Participant Details & Service …" at bounding box center [607, 256] width 1215 height 1442
click at [524, 269] on input "text" at bounding box center [607, 285] width 528 height 32
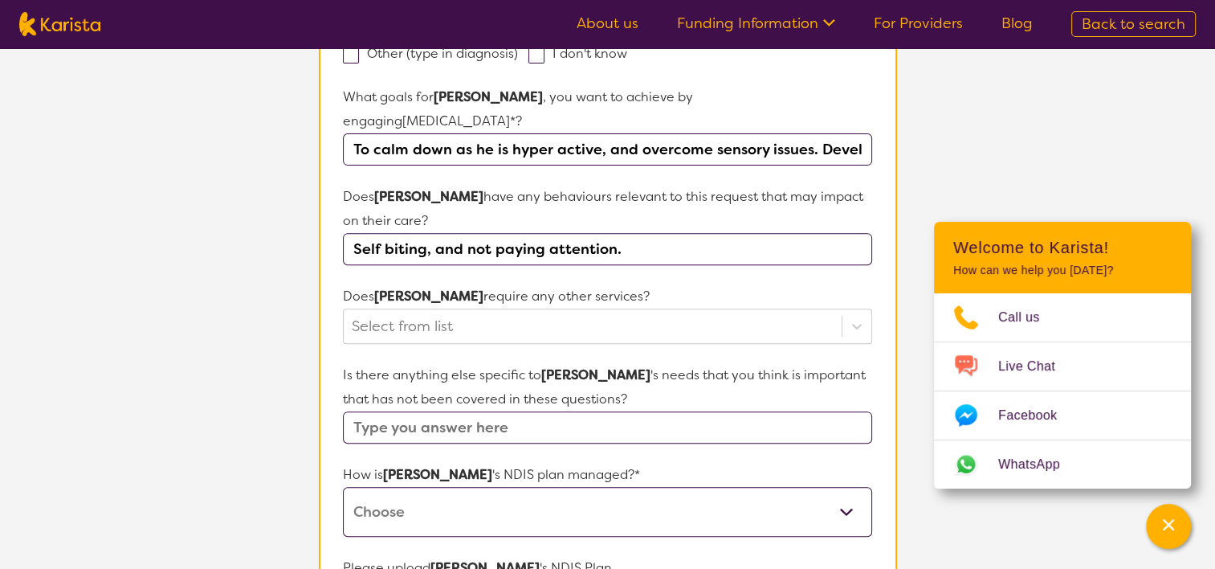
scroll to position [552, 0]
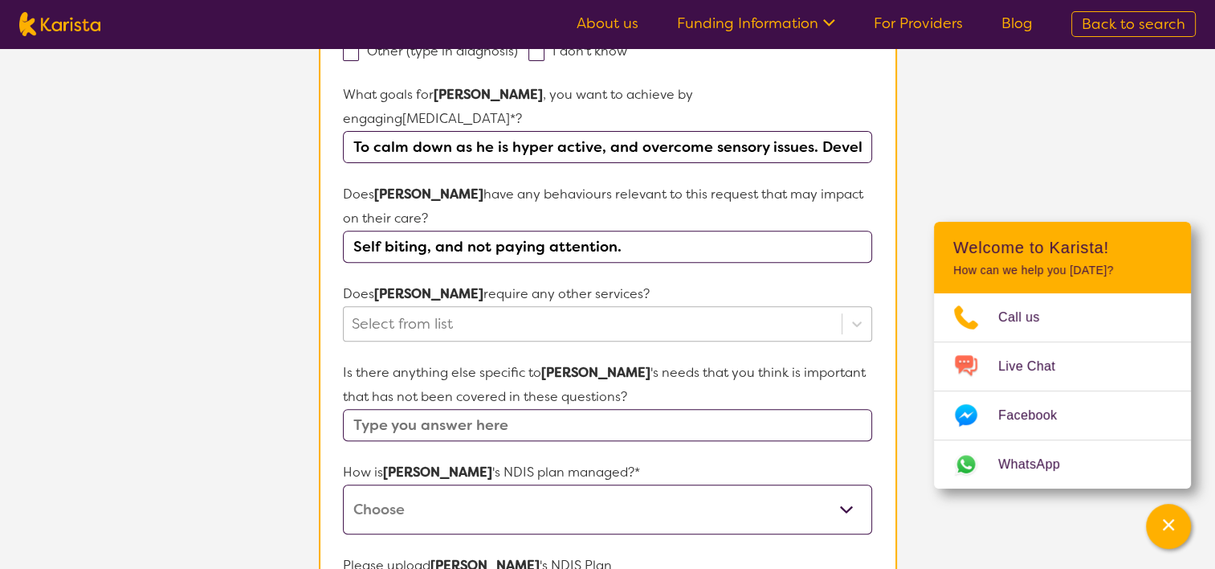
type input "Self biting, and not paying attention."
click at [472, 310] on div at bounding box center [592, 323] width 481 height 27
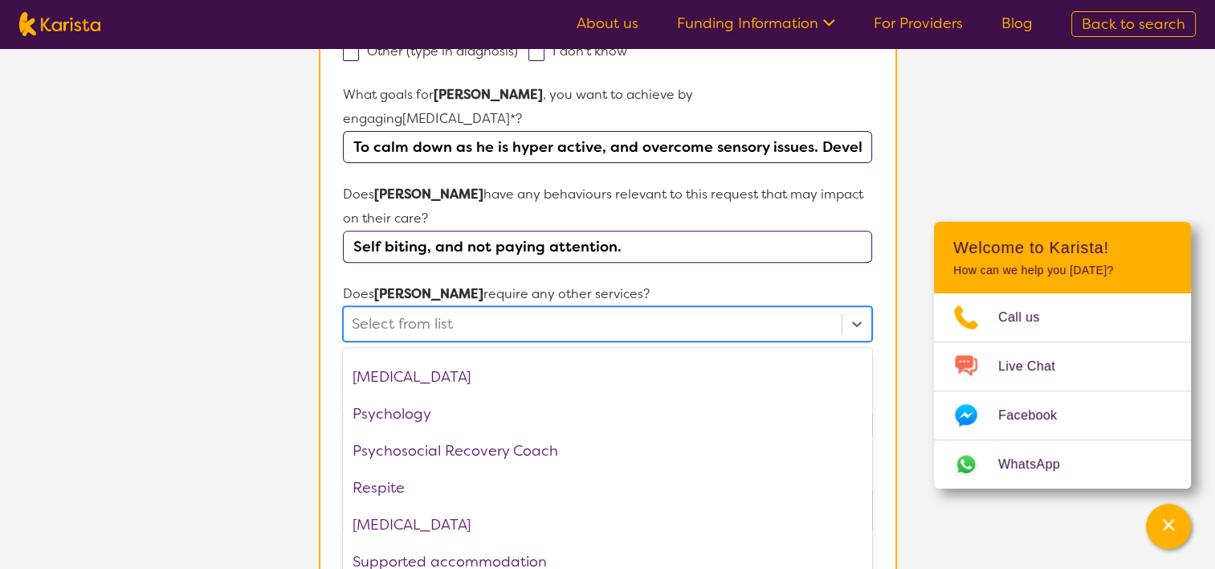
scroll to position [514, 0]
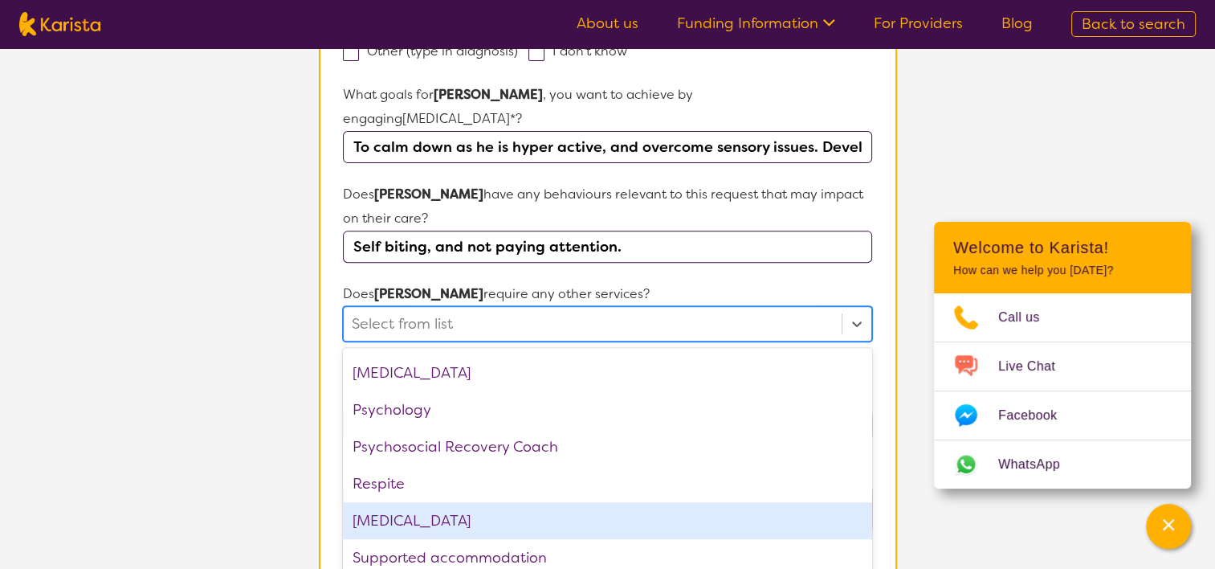
click at [459, 502] on div "[MEDICAL_DATA]" at bounding box center [607, 520] width 528 height 37
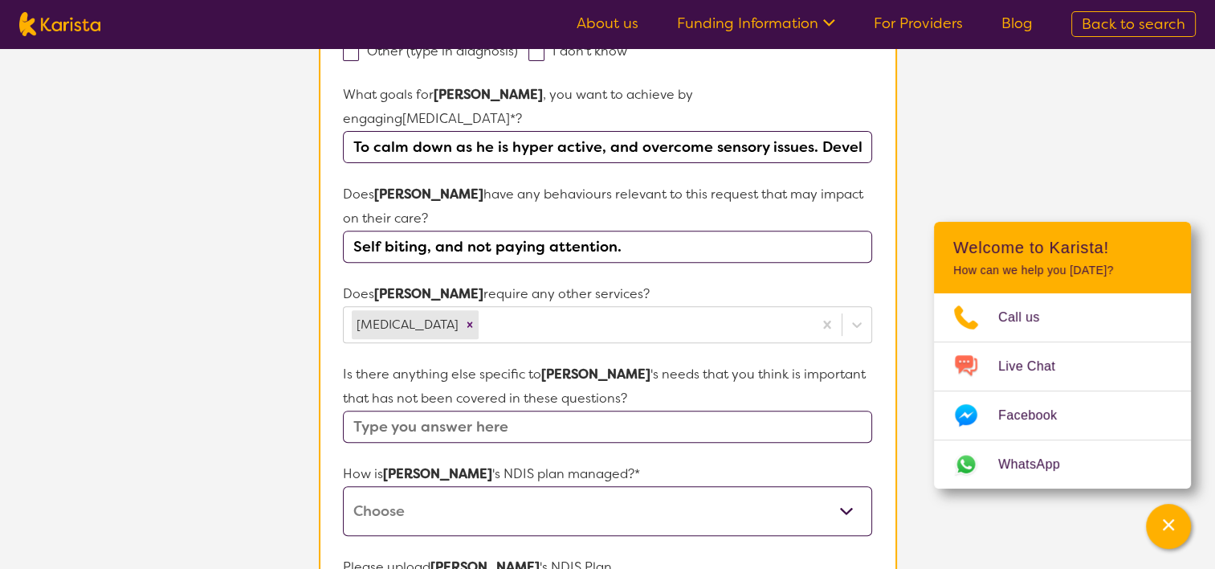
click at [273, 391] on section "L About You 2 Participant Details 3 Confirmation Participant Details & Service …" at bounding box center [607, 217] width 1215 height 1443
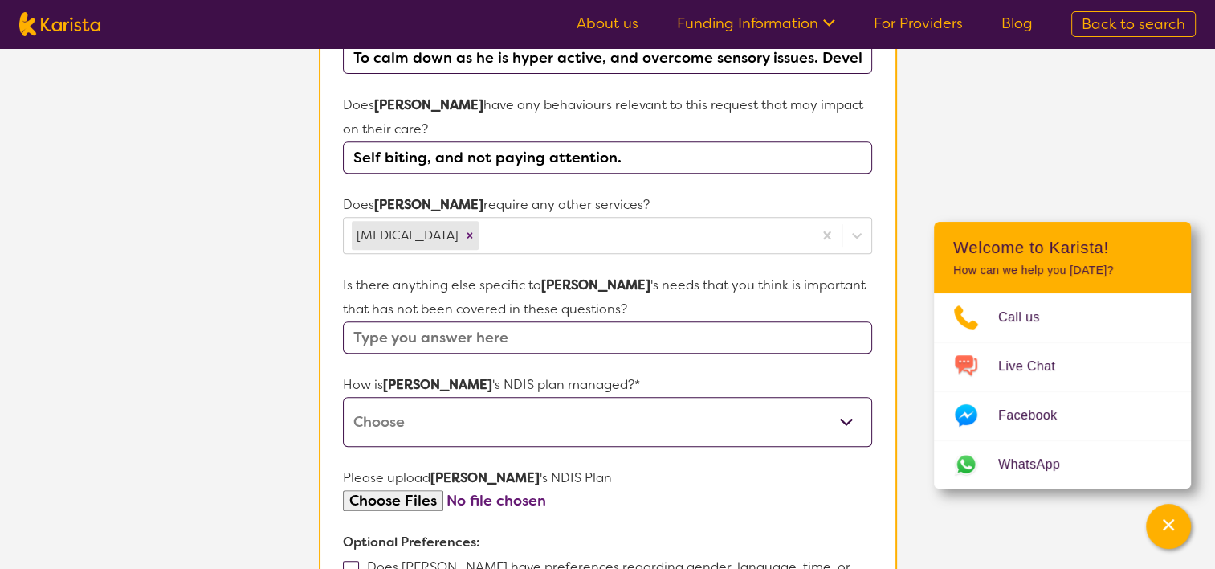
scroll to position [642, 0]
click at [593, 320] on input "text" at bounding box center [607, 336] width 528 height 32
type input "I"
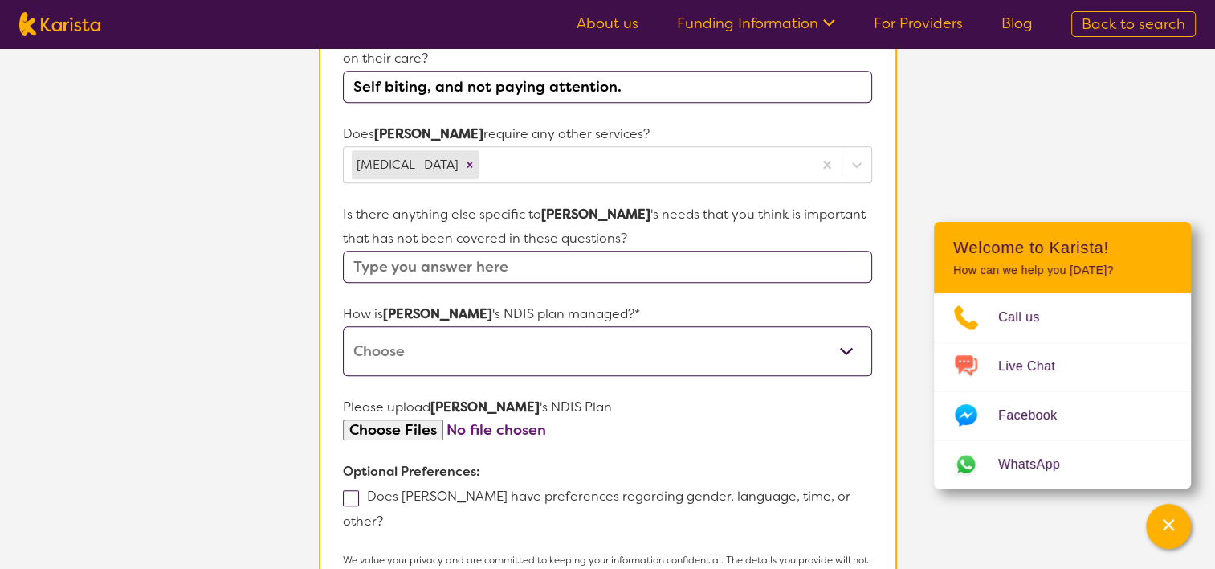
scroll to position [713, 0]
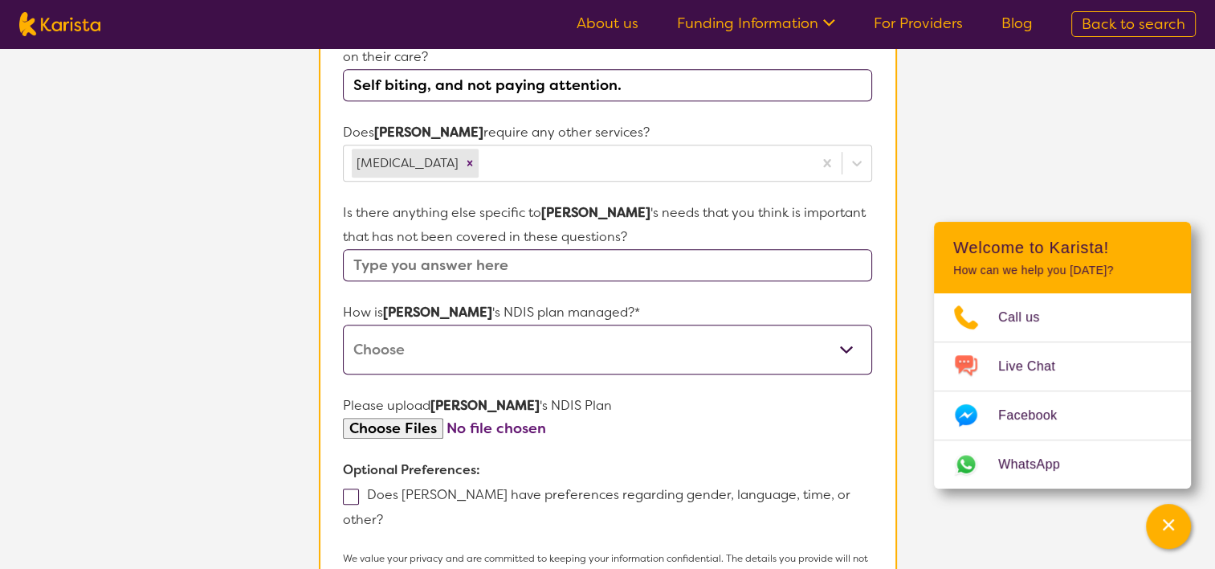
click at [562, 324] on select "Self-managed NDIS plan Managed by a registered plan management provider (not th…" at bounding box center [607, 349] width 528 height 50
select select "Plan Managed"
click at [343, 324] on select "Self-managed NDIS plan Managed by a registered plan management provider (not th…" at bounding box center [607, 349] width 528 height 50
click at [219, 425] on section "L About You 2 Participant Details 3 Confirmation Participant Details & Service …" at bounding box center [607, 56] width 1215 height 1443
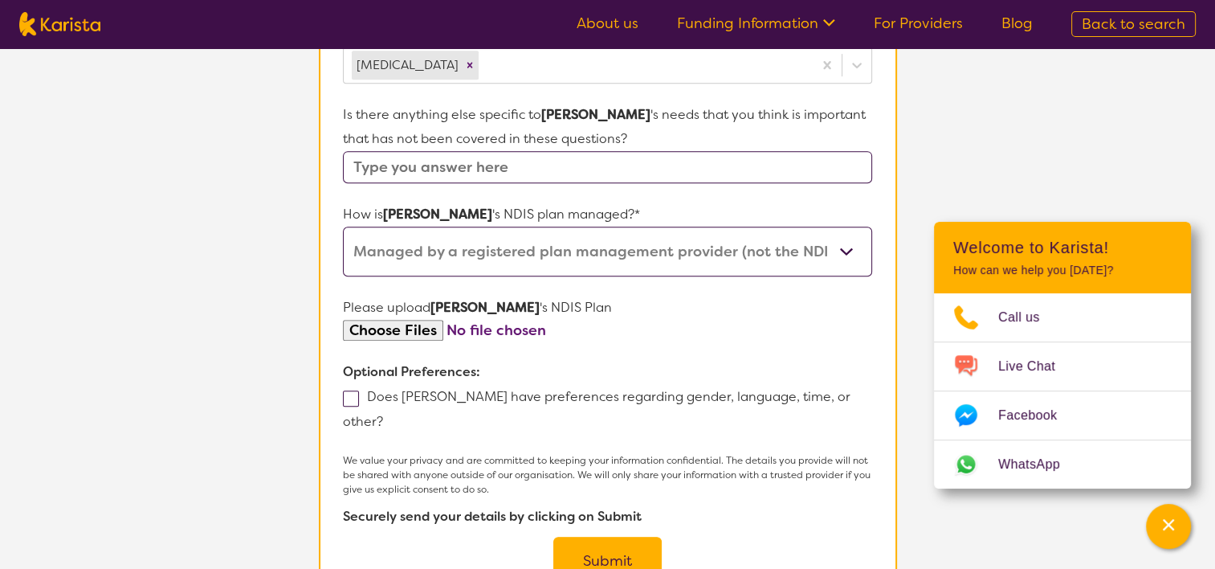
scroll to position [812, 0]
click at [427, 319] on input "file" at bounding box center [607, 330] width 528 height 22
type input "C:\fakepath\NDIS plan [PERSON_NAME] M [DATE] to [DATE].pdf"
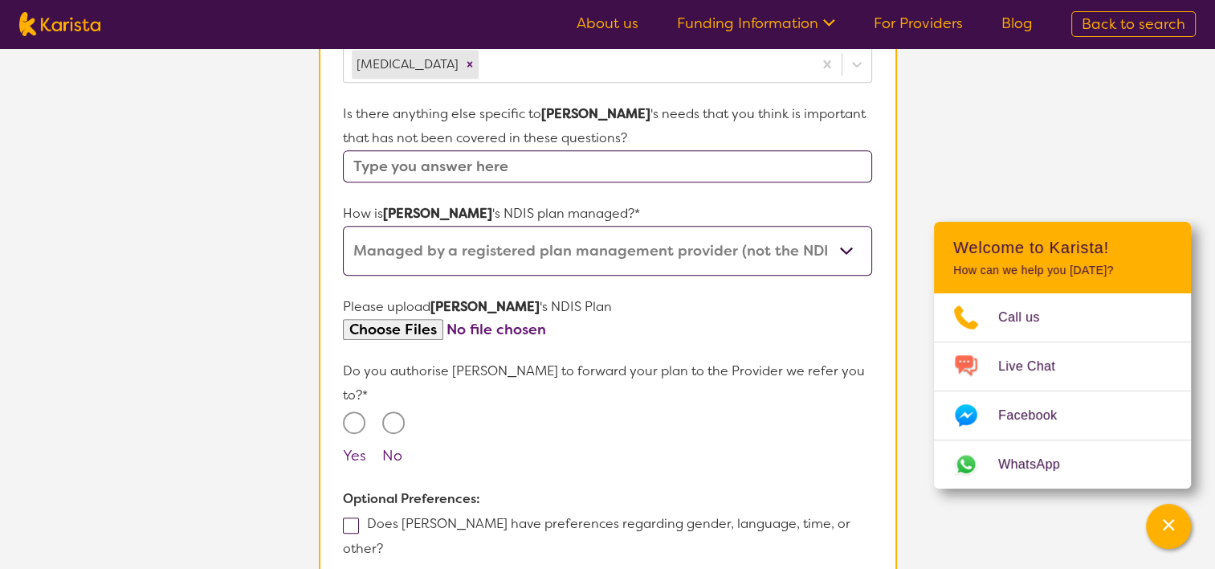
click at [355, 411] on input "Yes" at bounding box center [354, 422] width 22 height 22
radio input "true"
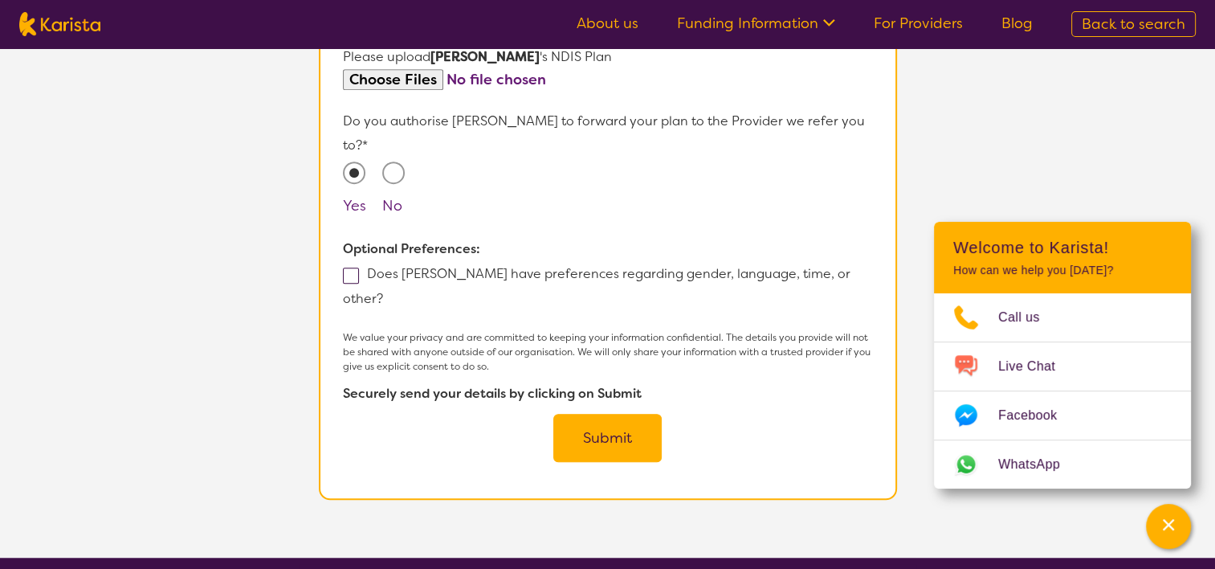
scroll to position [1063, 0]
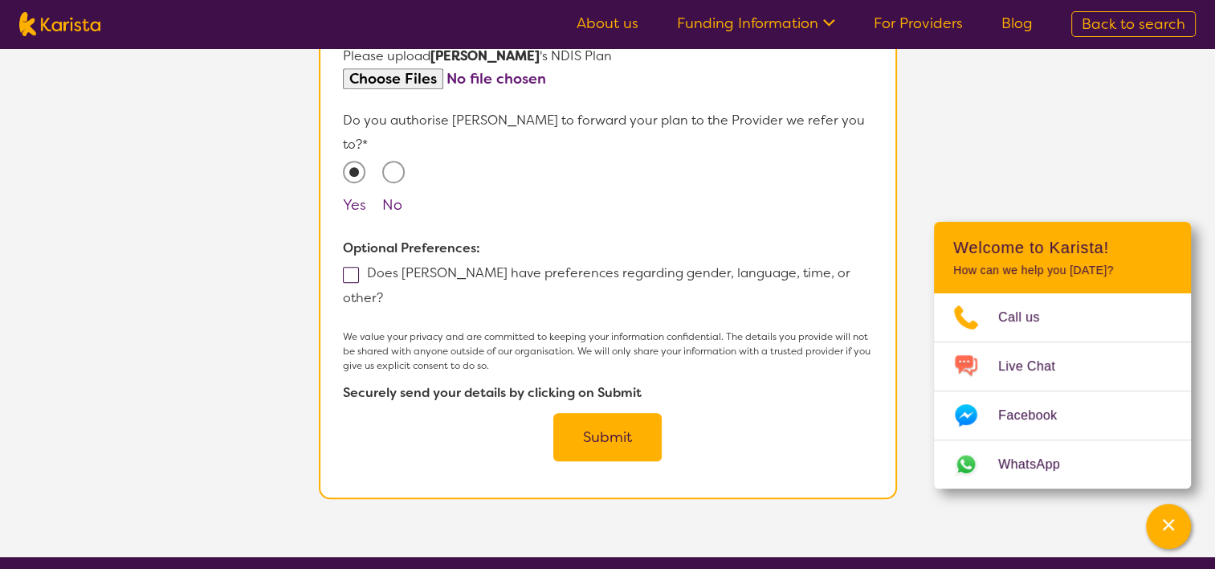
click at [598, 413] on button "Submit" at bounding box center [607, 437] width 108 height 48
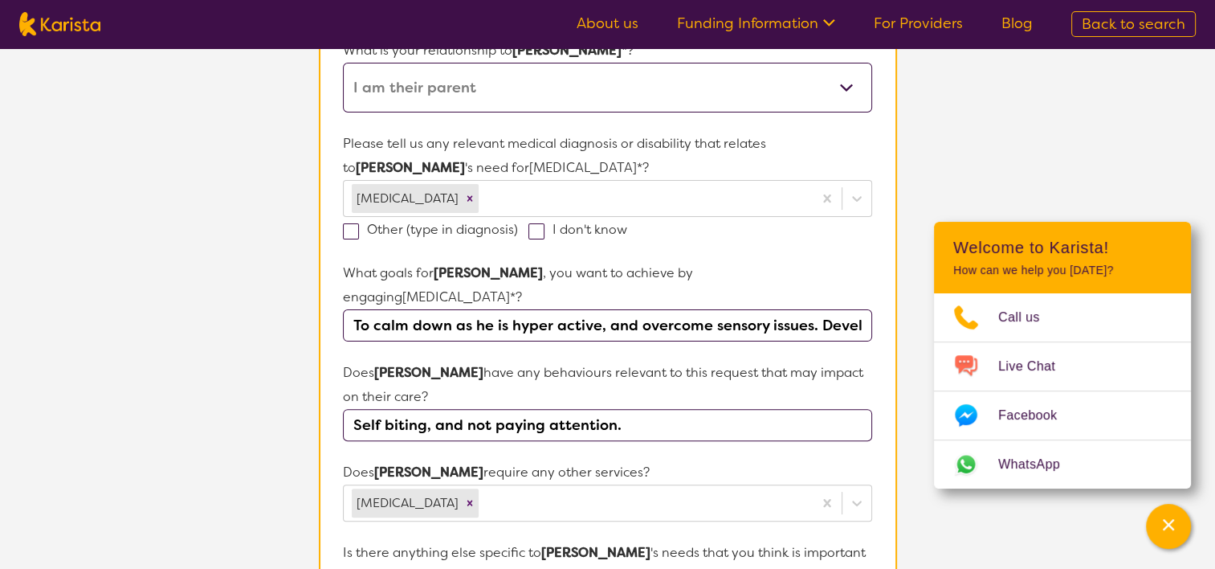
scroll to position [0, 0]
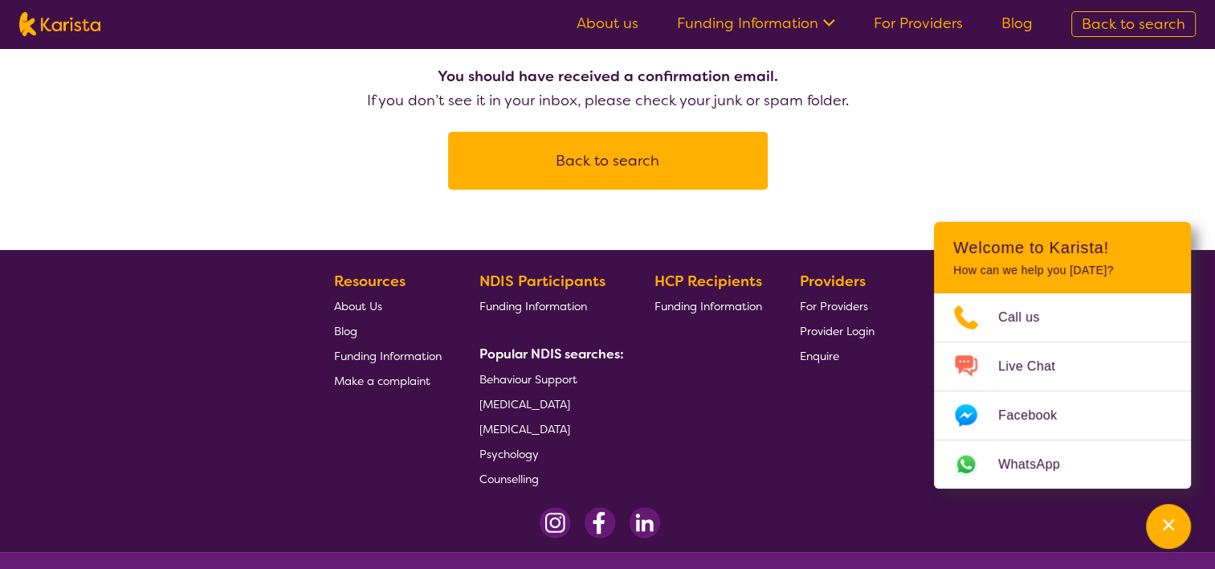
scroll to position [265, 0]
